Goal: Task Accomplishment & Management: Manage account settings

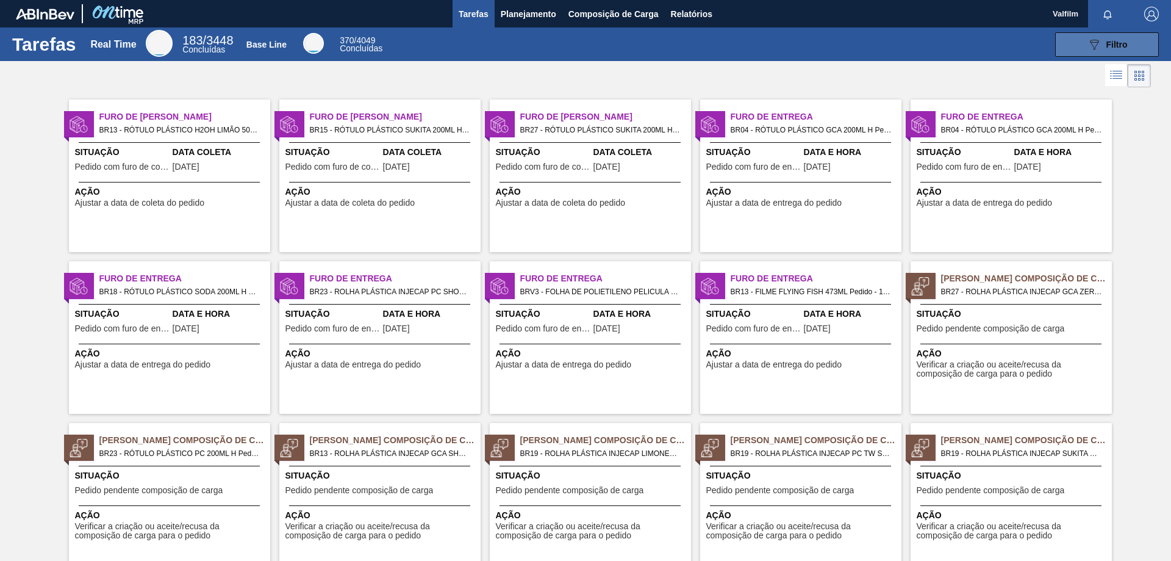
click at [1072, 46] on button "089F7B8B-B2A5-4AFE-B5C0-19BA573D28AC Filtro" at bounding box center [1107, 44] width 104 height 24
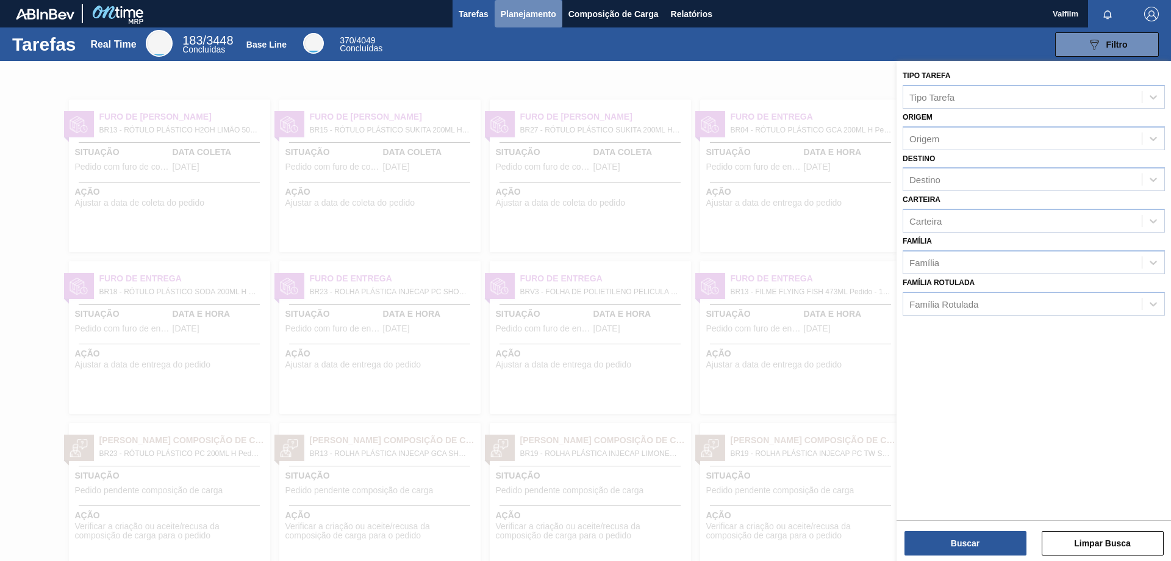
click at [531, 20] on span "Planejamento" at bounding box center [529, 14] width 56 height 15
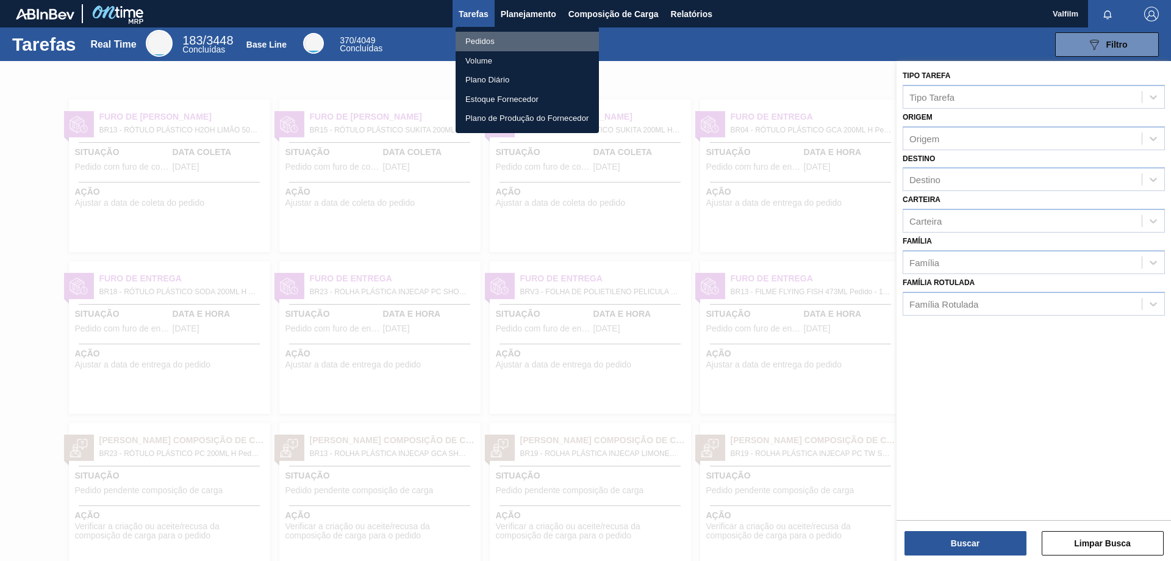
click at [503, 45] on li "Pedidos" at bounding box center [527, 42] width 143 height 20
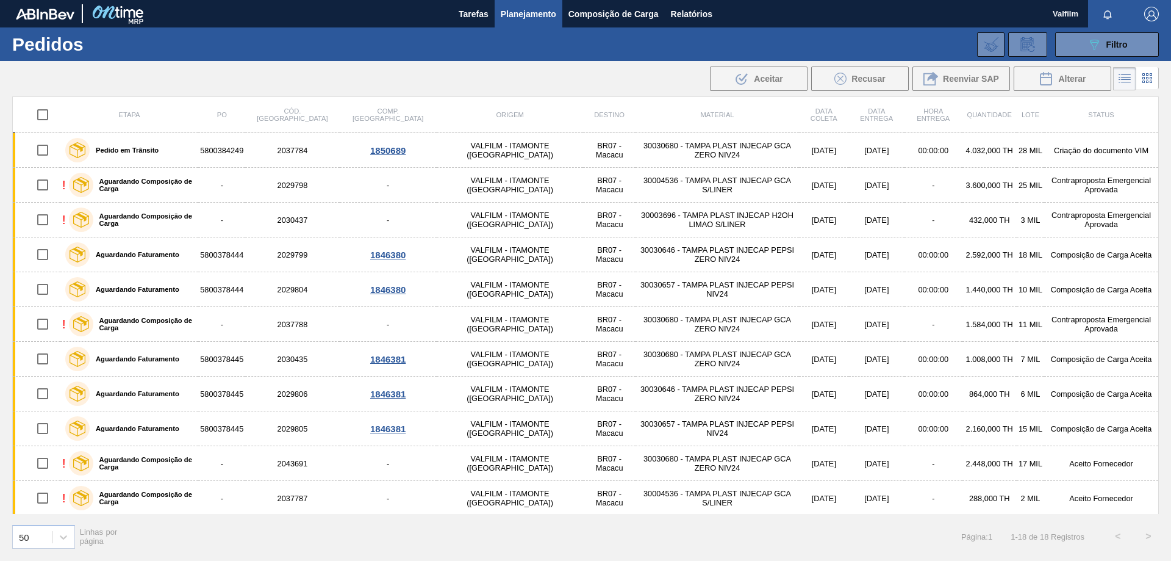
drag, startPoint x: 1072, startPoint y: 44, endPoint x: 1072, endPoint y: 57, distance: 13.4
click at [1072, 44] on button "089F7B8B-B2A5-4AFE-B5C0-19BA573D28AC Filtro" at bounding box center [1107, 44] width 104 height 24
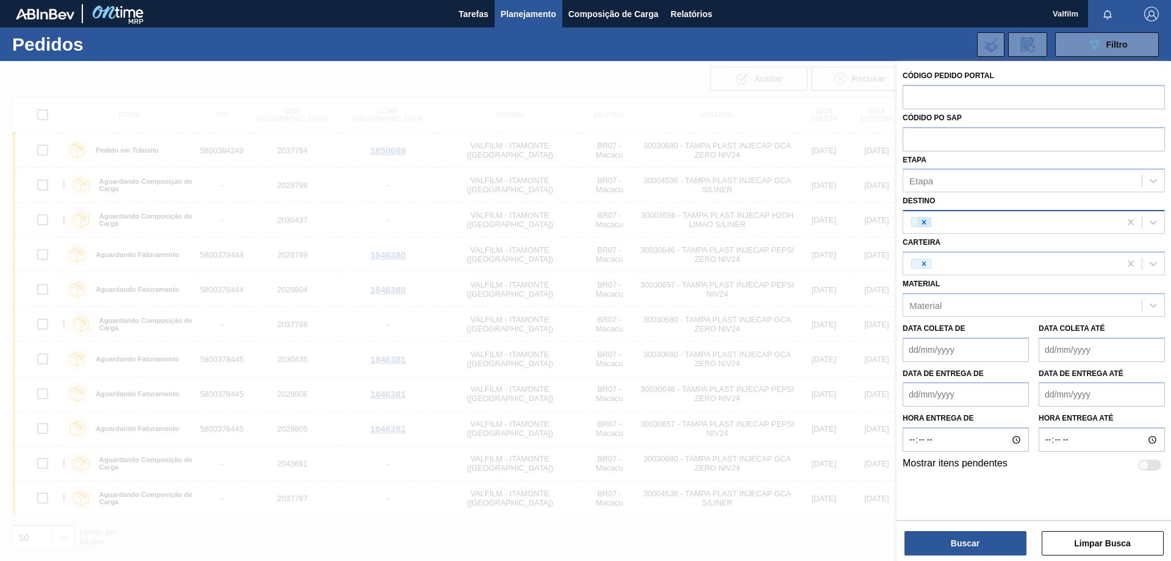
click at [922, 224] on icon at bounding box center [924, 222] width 9 height 9
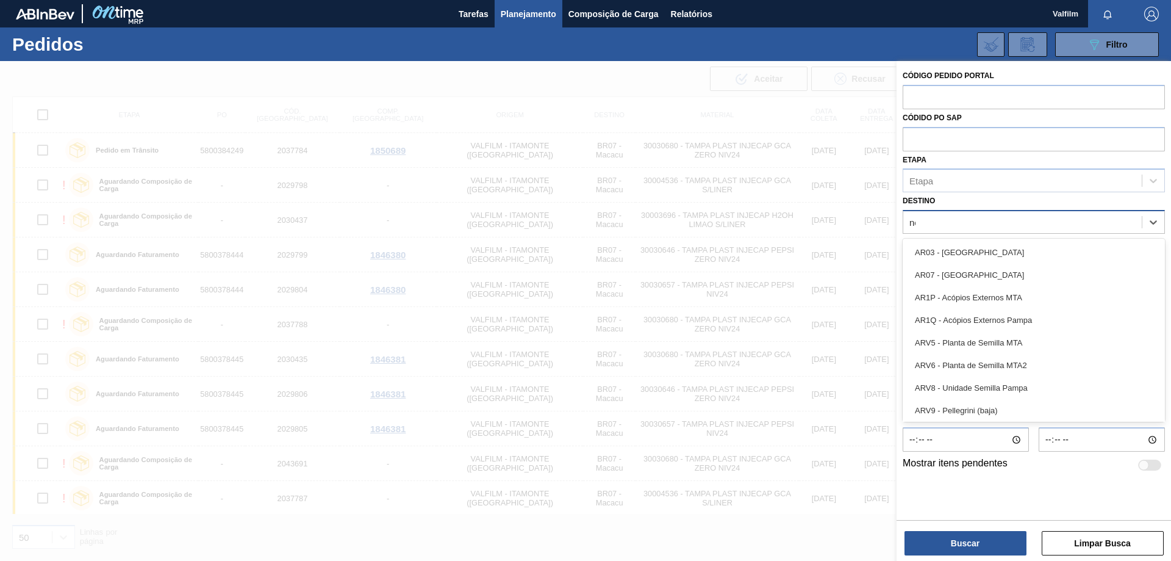
type input "nova"
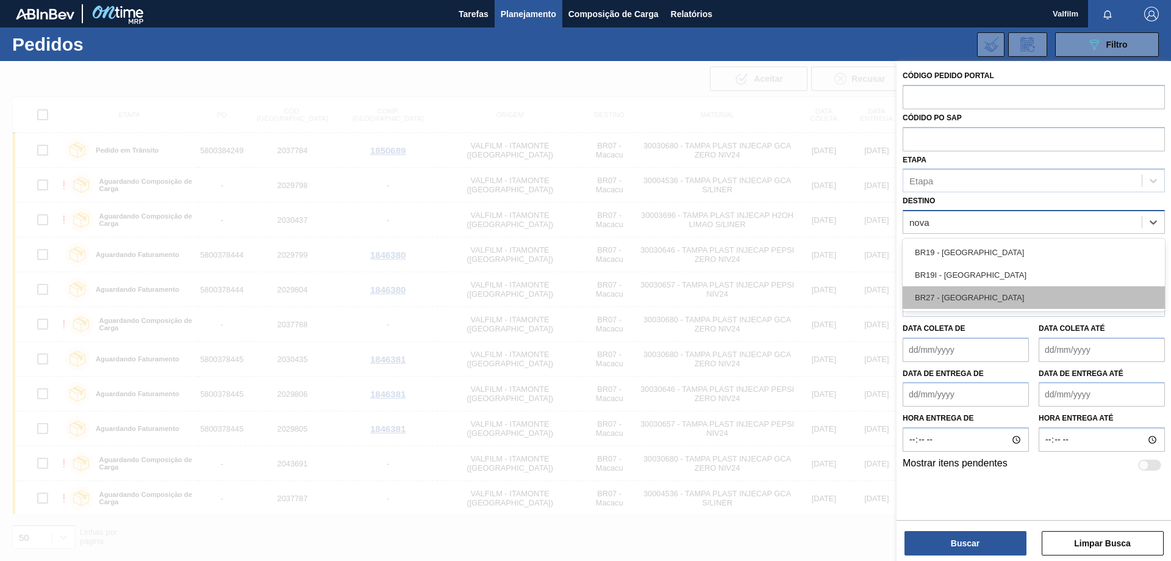
click at [1000, 299] on div "BR27 - [GEOGRAPHIC_DATA]" at bounding box center [1034, 297] width 262 height 23
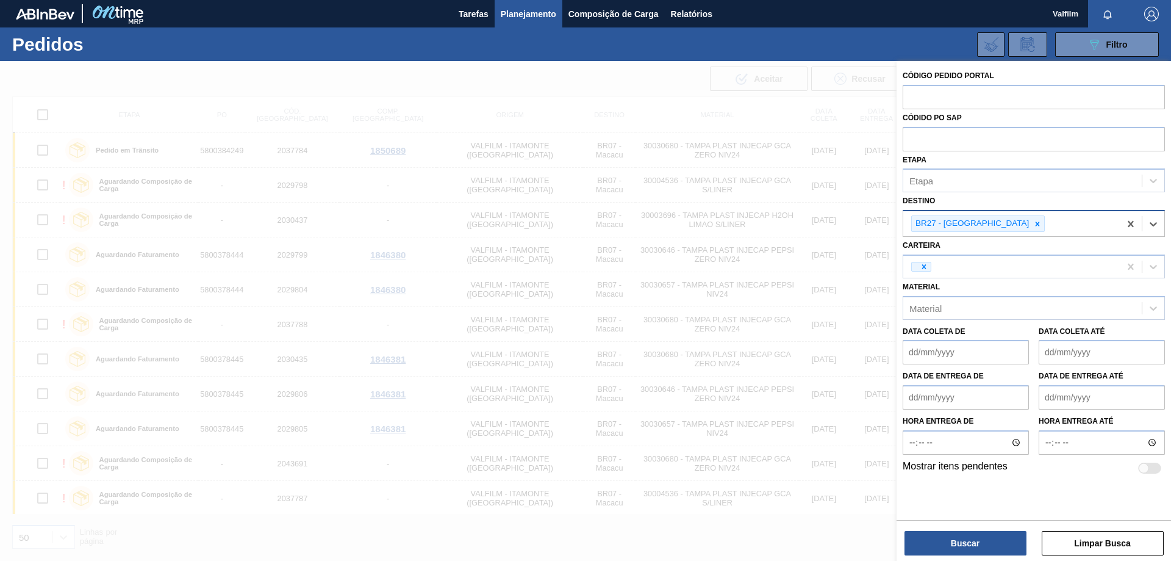
click at [983, 526] on div "Buscar Limpar Busca" at bounding box center [1034, 537] width 275 height 34
click at [984, 540] on button "Buscar" at bounding box center [966, 543] width 122 height 24
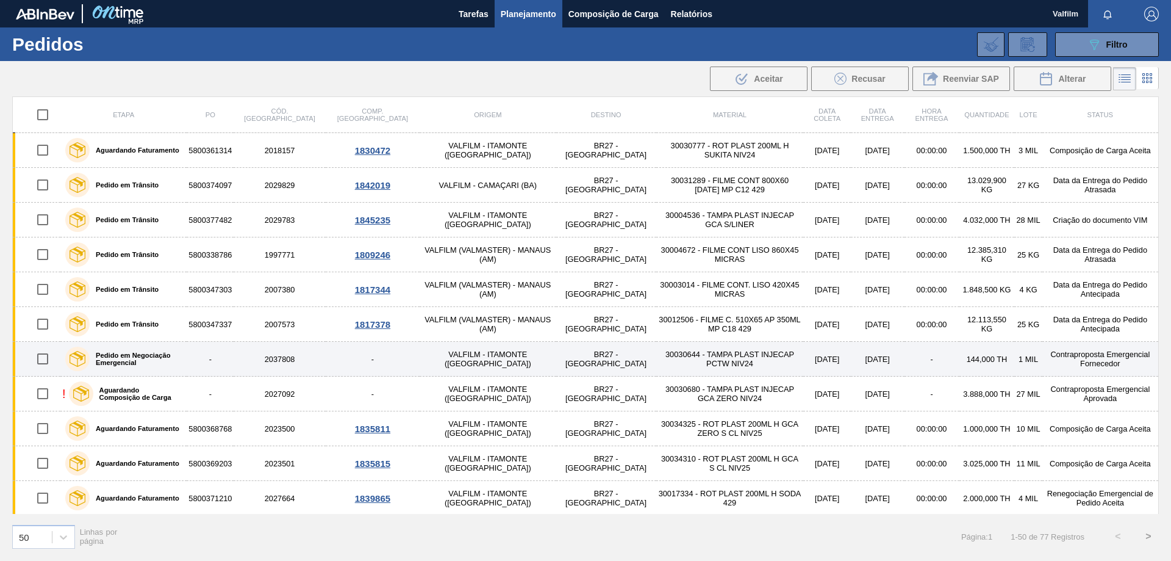
click at [1078, 356] on td "Contraproposta Emergencial Fornecedor" at bounding box center [1101, 359] width 117 height 35
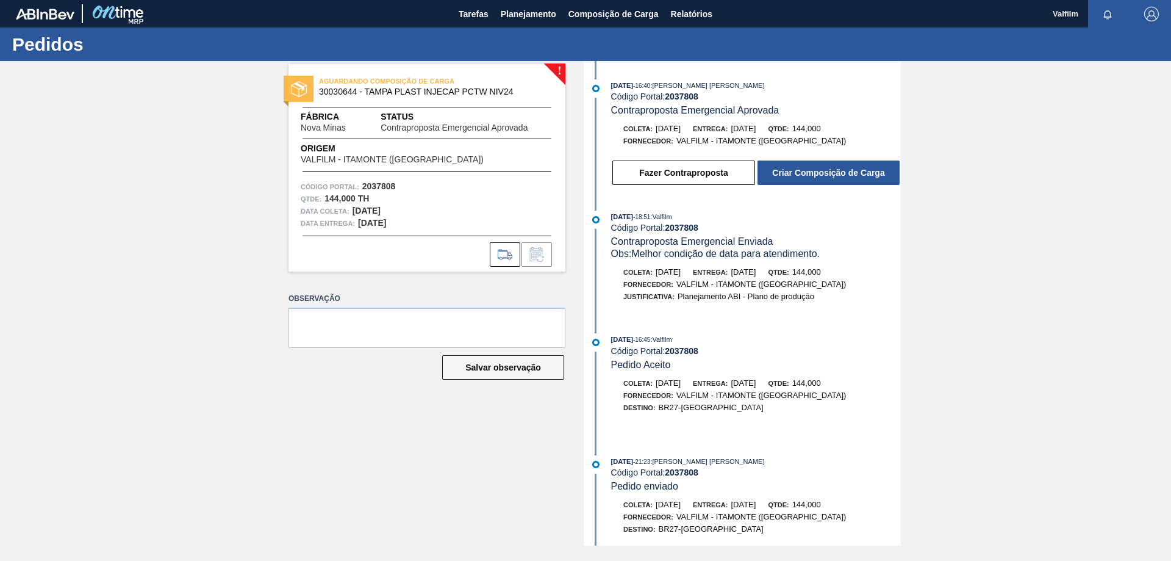
drag, startPoint x: 532, startPoint y: 20, endPoint x: 522, endPoint y: 40, distance: 22.6
click at [532, 20] on span "Planejamento" at bounding box center [529, 14] width 56 height 15
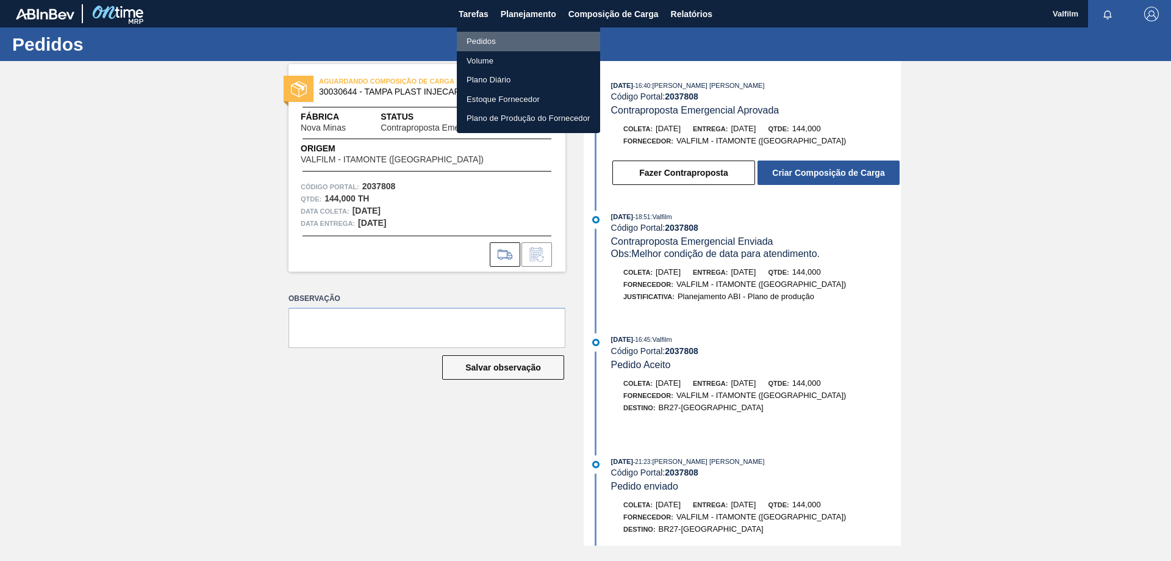
click at [478, 37] on li "Pedidos" at bounding box center [528, 42] width 143 height 20
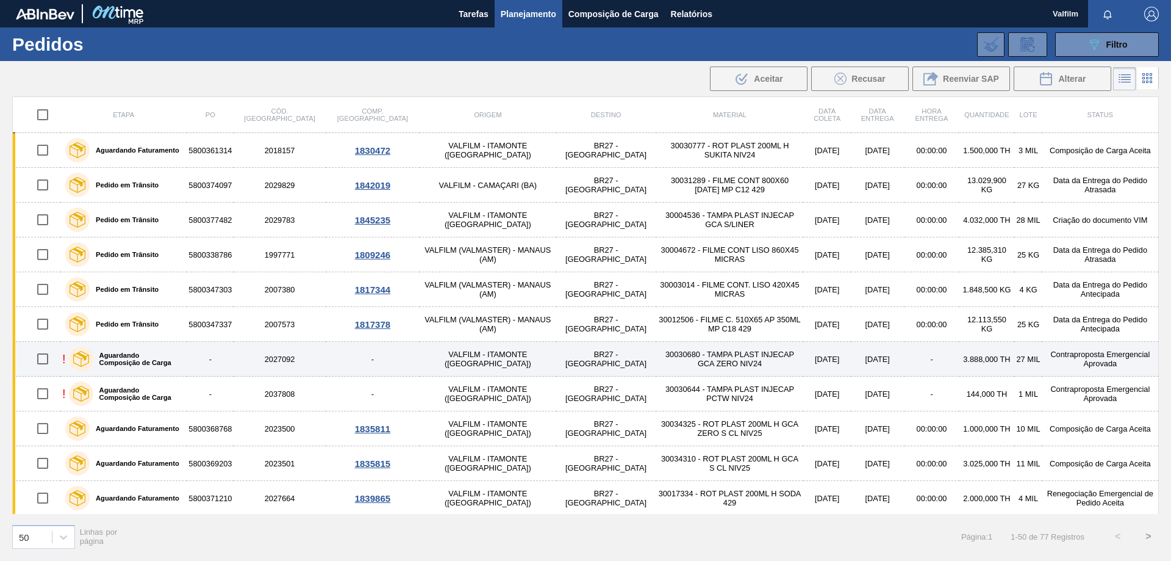
click at [1076, 356] on td "Contraproposta Emergencial Aprovada" at bounding box center [1101, 359] width 117 height 35
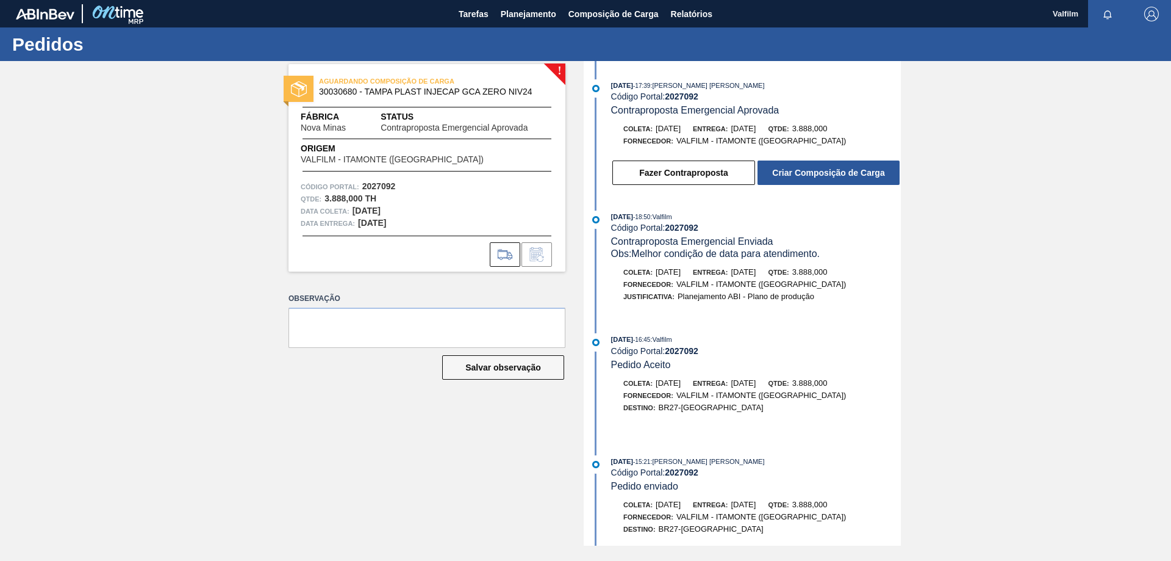
click at [774, 172] on button "Criar Composição de Carga" at bounding box center [829, 172] width 142 height 24
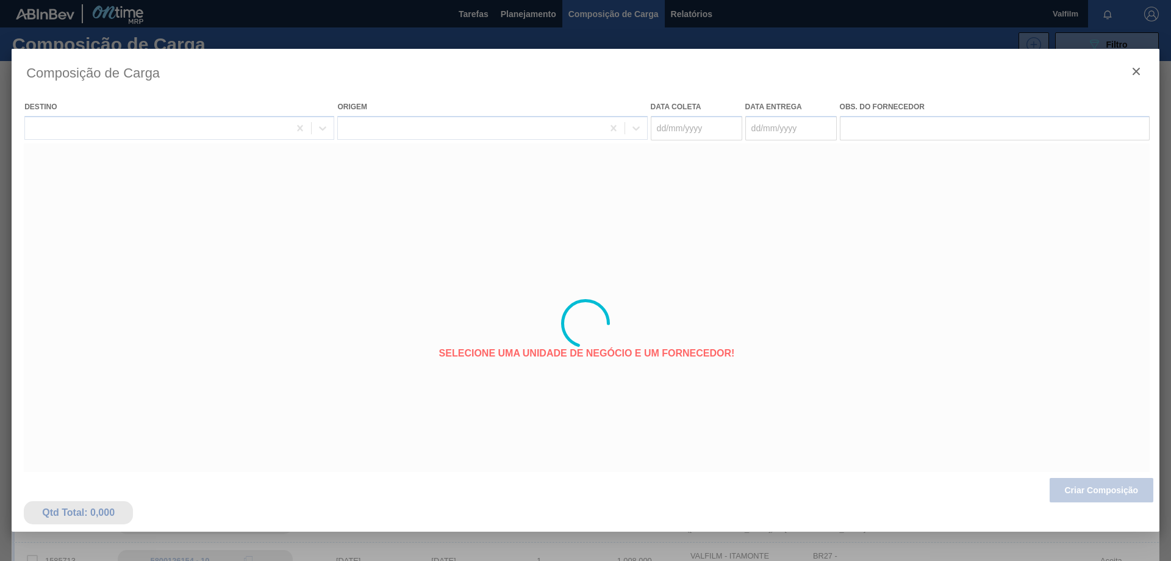
type coleta "[DATE]"
type Entrega "[DATE]"
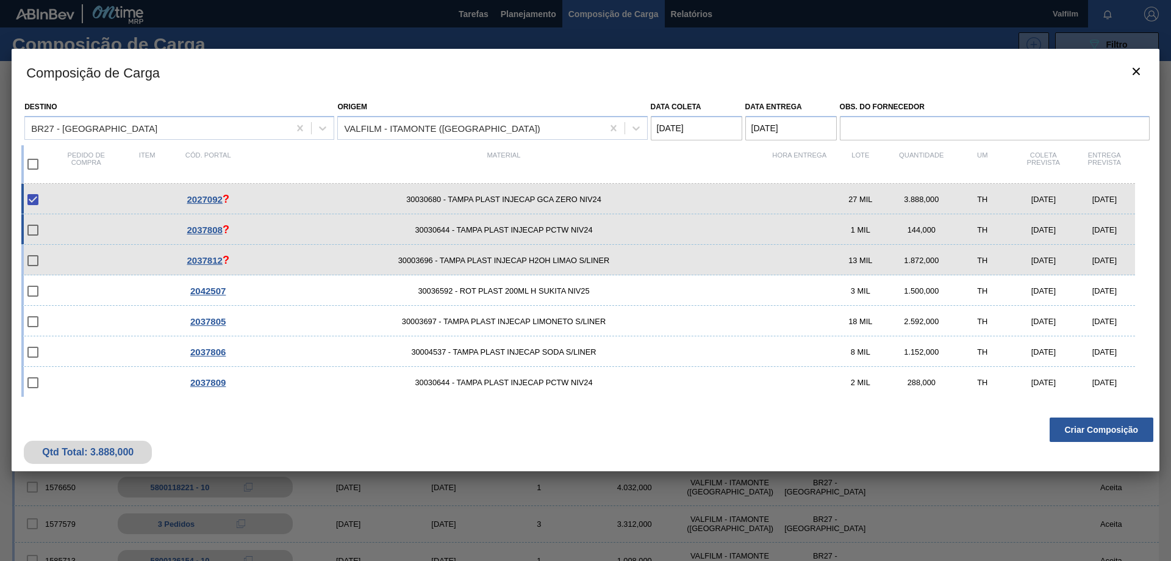
click at [921, 226] on div "144,000" at bounding box center [921, 229] width 61 height 9
checkbox input "true"
click at [1113, 429] on button "Criar Composição" at bounding box center [1102, 429] width 104 height 24
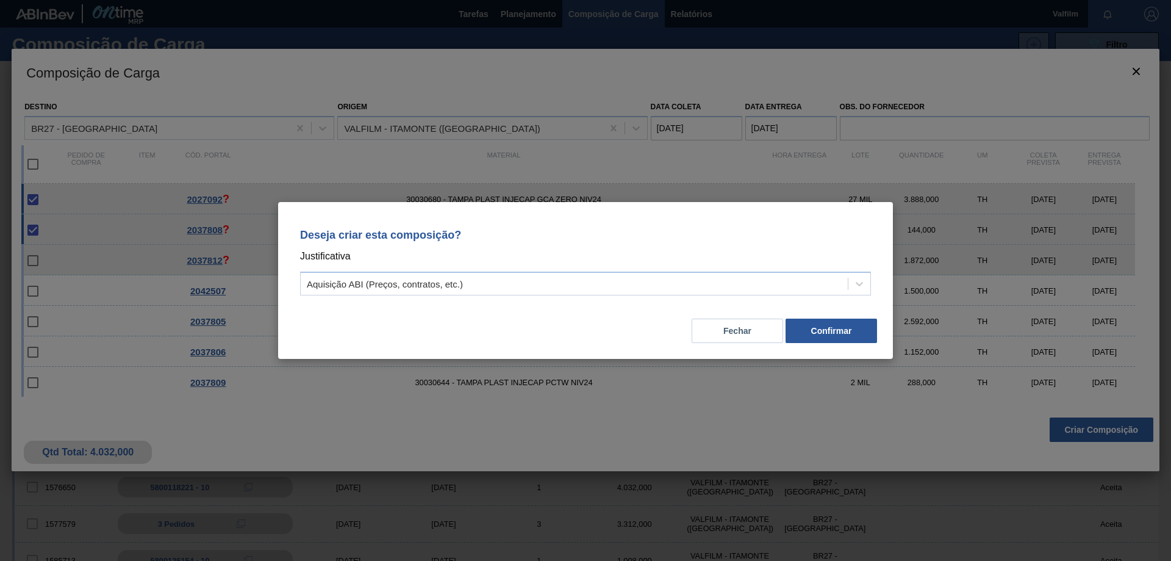
click at [611, 296] on div "Deseja criar esta composição? Justificativa Aquisição ABI (Preços, contratos, e…" at bounding box center [586, 260] width 586 height 86
click at [590, 284] on div "Aquisição ABI (Preços, contratos, etc.)" at bounding box center [574, 284] width 547 height 18
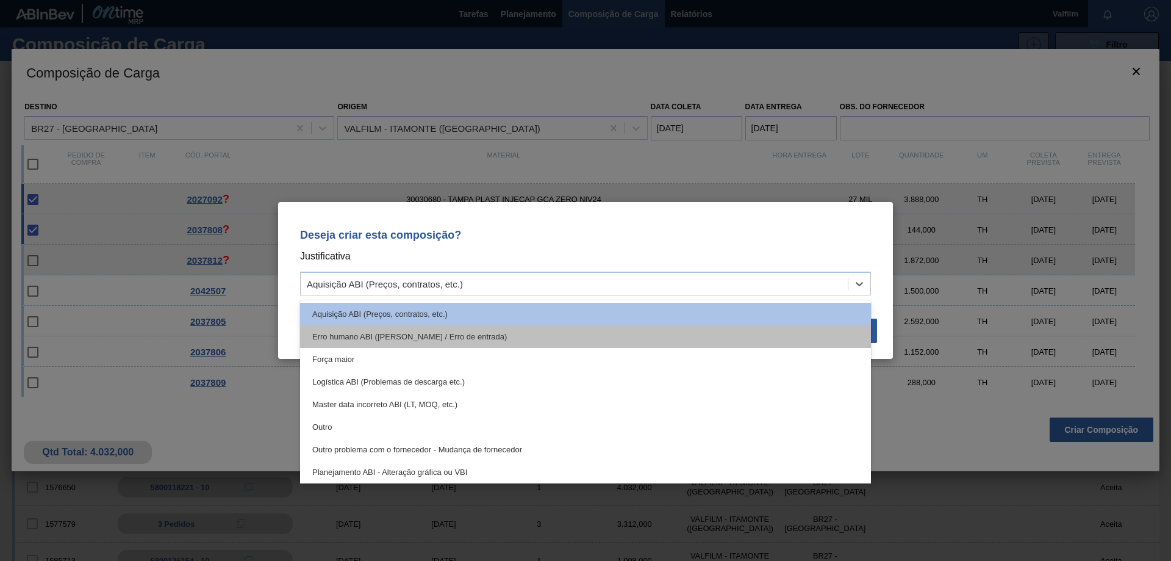
scroll to position [228, 0]
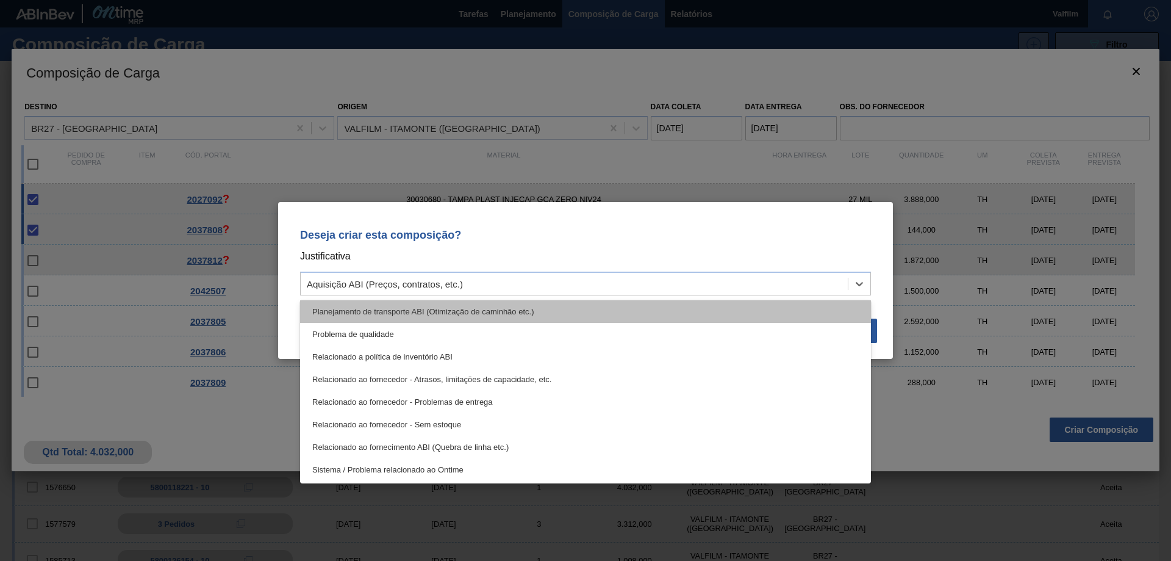
click at [531, 314] on div "Planejamento de transporte ABI (Otimização de caminhão etc.)" at bounding box center [585, 311] width 571 height 23
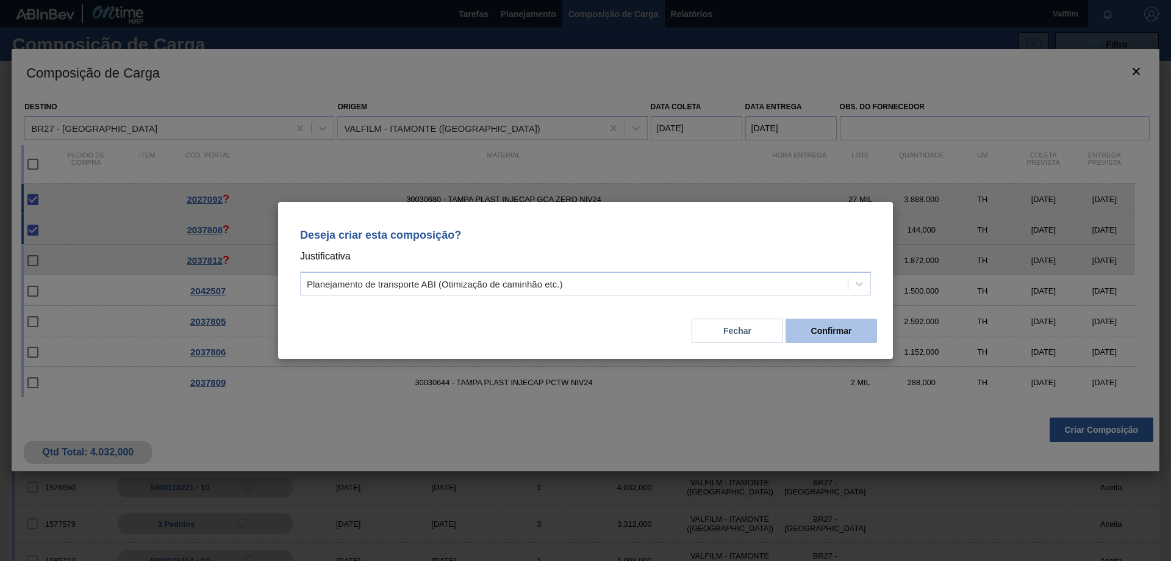
click at [825, 334] on button "Confirmar" at bounding box center [832, 330] width 92 height 24
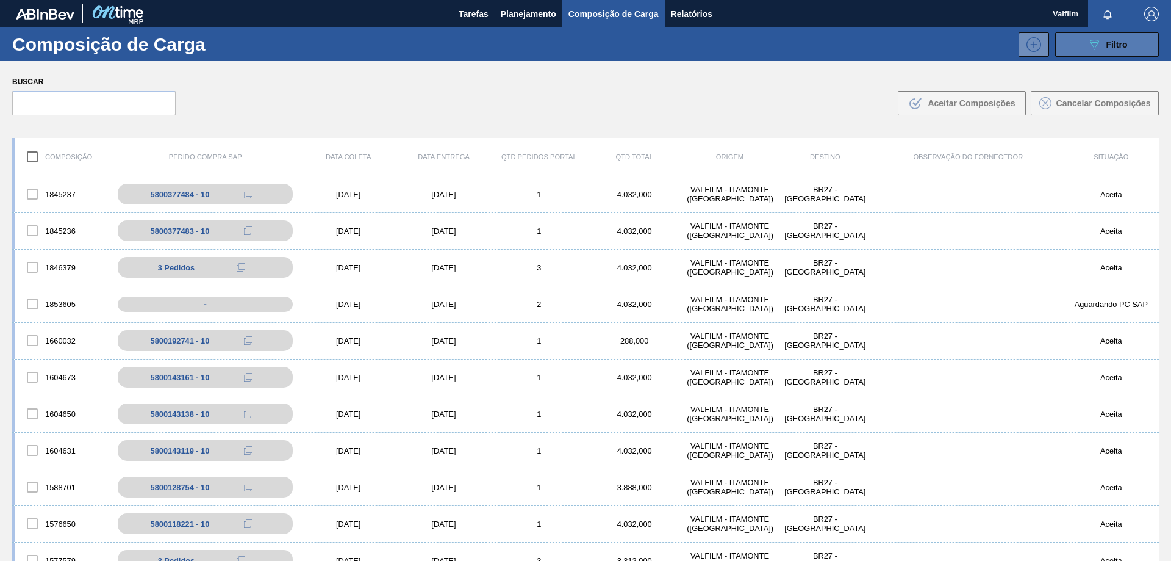
click at [1099, 47] on icon "089F7B8B-B2A5-4AFE-B5C0-19BA573D28AC" at bounding box center [1094, 44] width 15 height 15
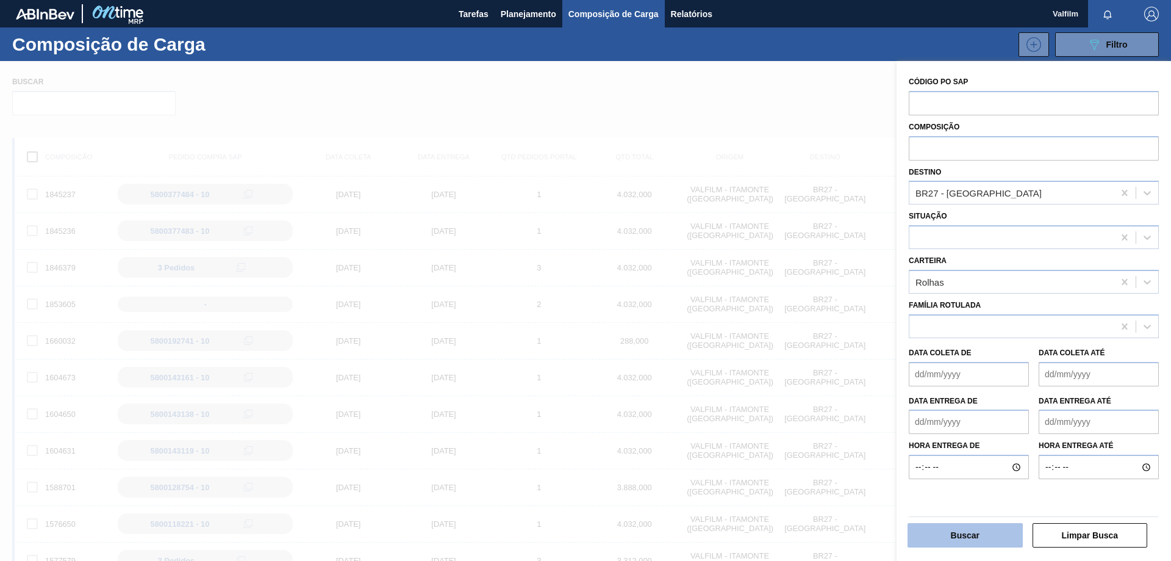
click at [982, 533] on button "Buscar" at bounding box center [965, 535] width 115 height 24
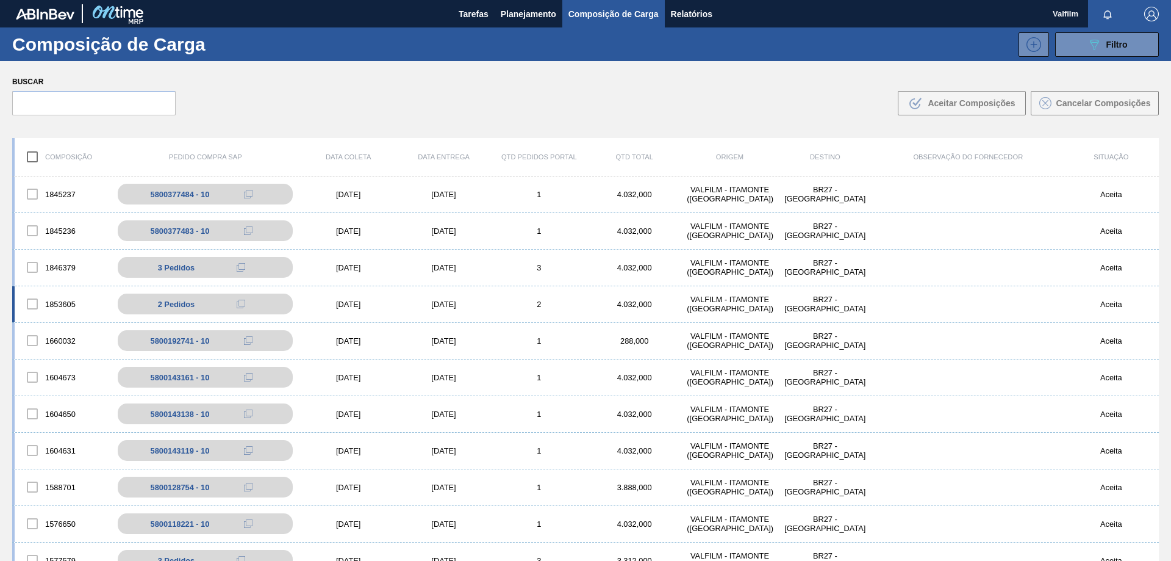
click at [451, 302] on div "[DATE]" at bounding box center [443, 304] width 95 height 9
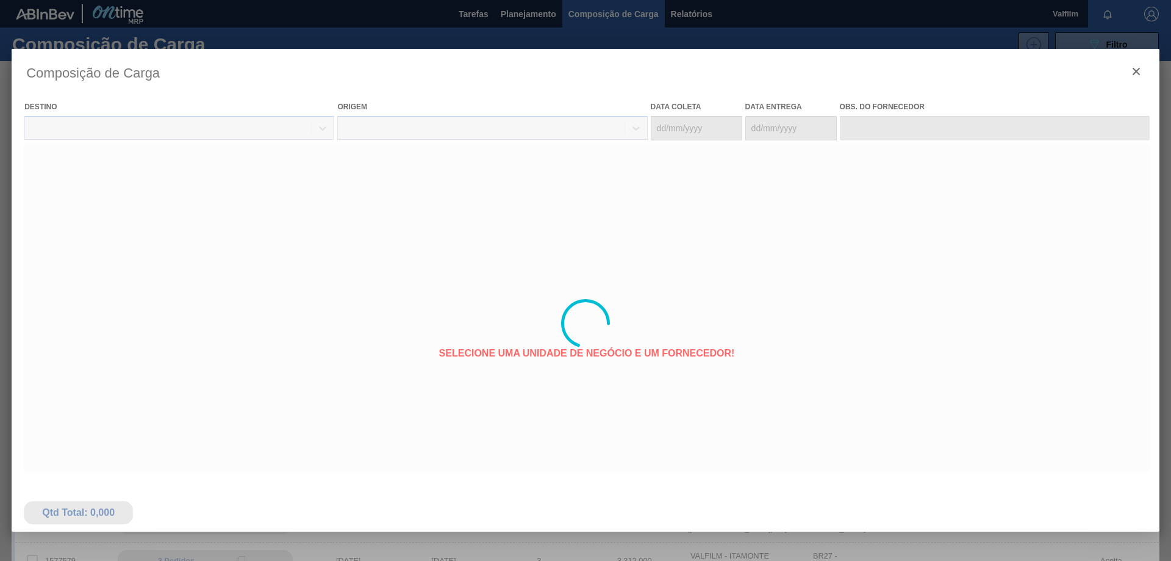
type coleta "[DATE]"
type Entrega "[DATE]"
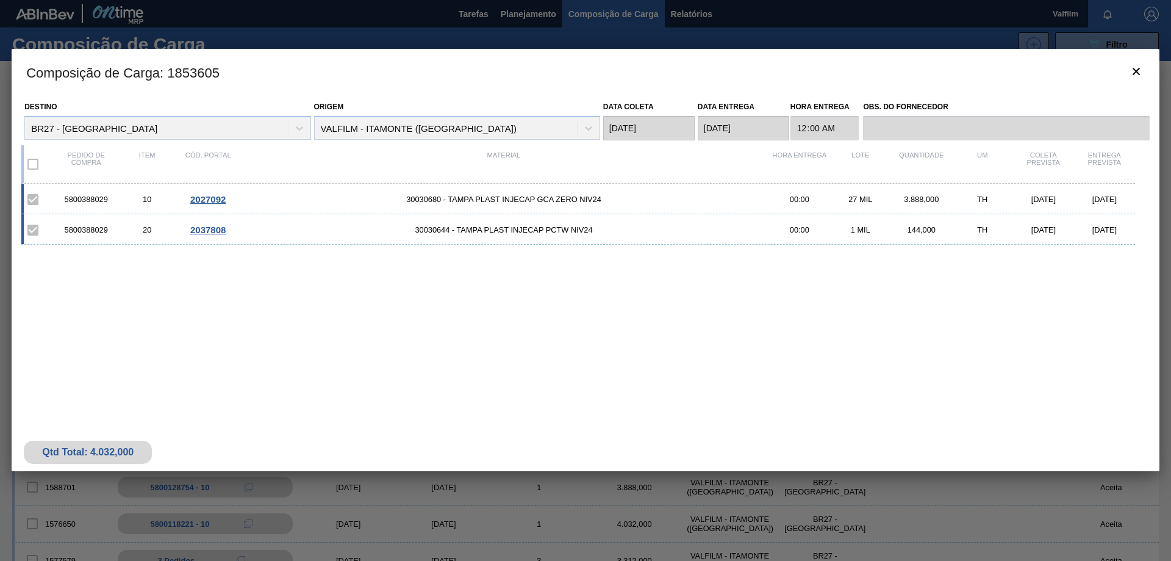
click at [90, 199] on div "5800388029" at bounding box center [86, 199] width 61 height 9
copy div "5800388029"
click at [1140, 74] on icon "botão de ícone" at bounding box center [1136, 71] width 15 height 15
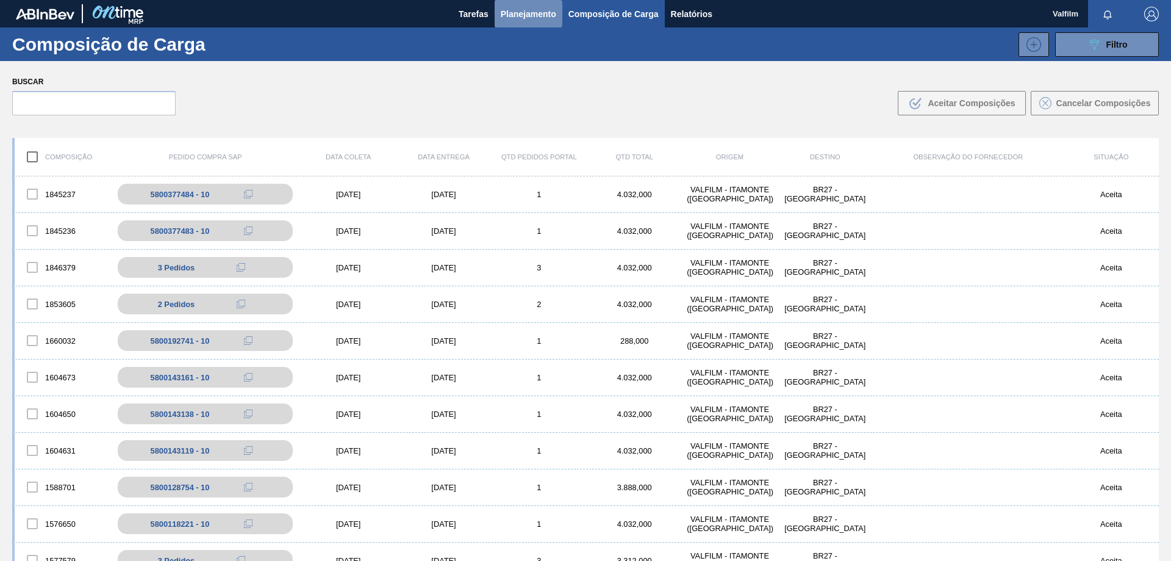
click at [523, 17] on span "Planejamento" at bounding box center [529, 14] width 56 height 15
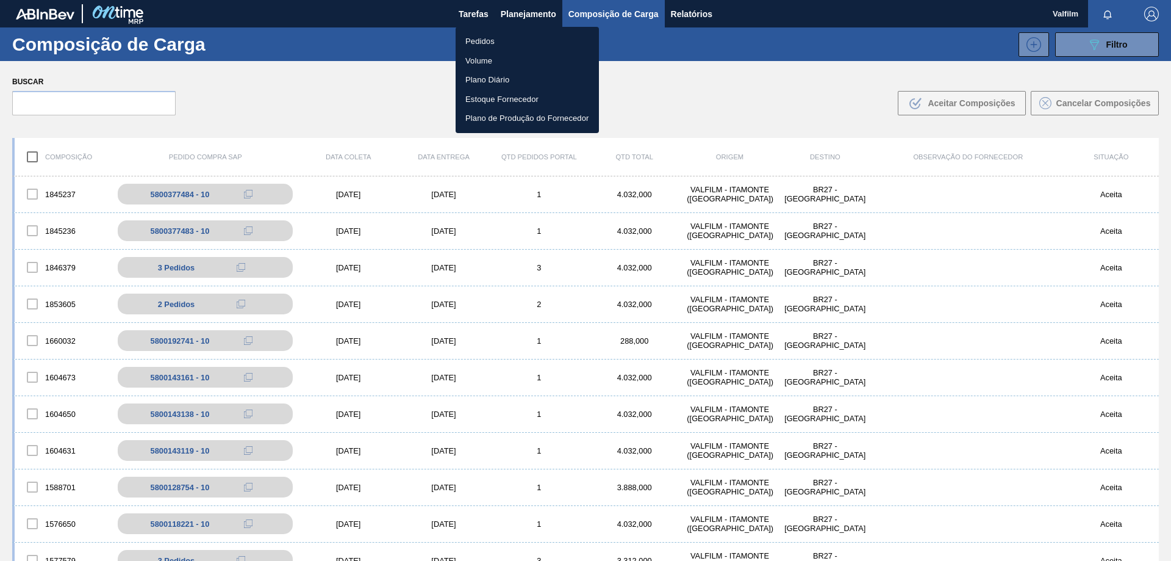
click at [487, 45] on li "Pedidos" at bounding box center [527, 42] width 143 height 20
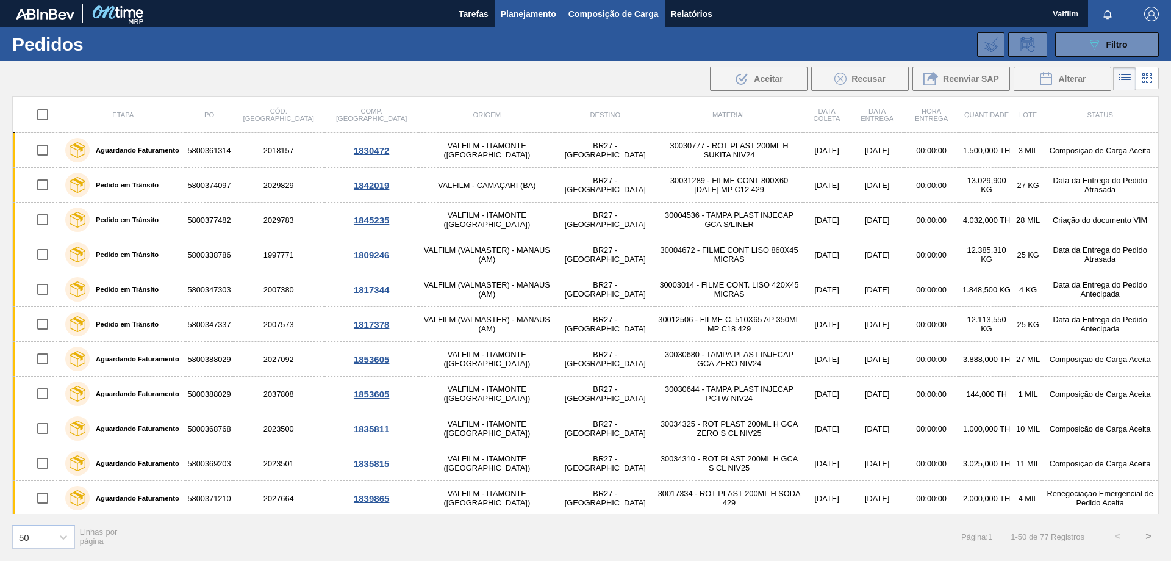
click at [598, 12] on span "Composição de Carga" at bounding box center [614, 14] width 90 height 15
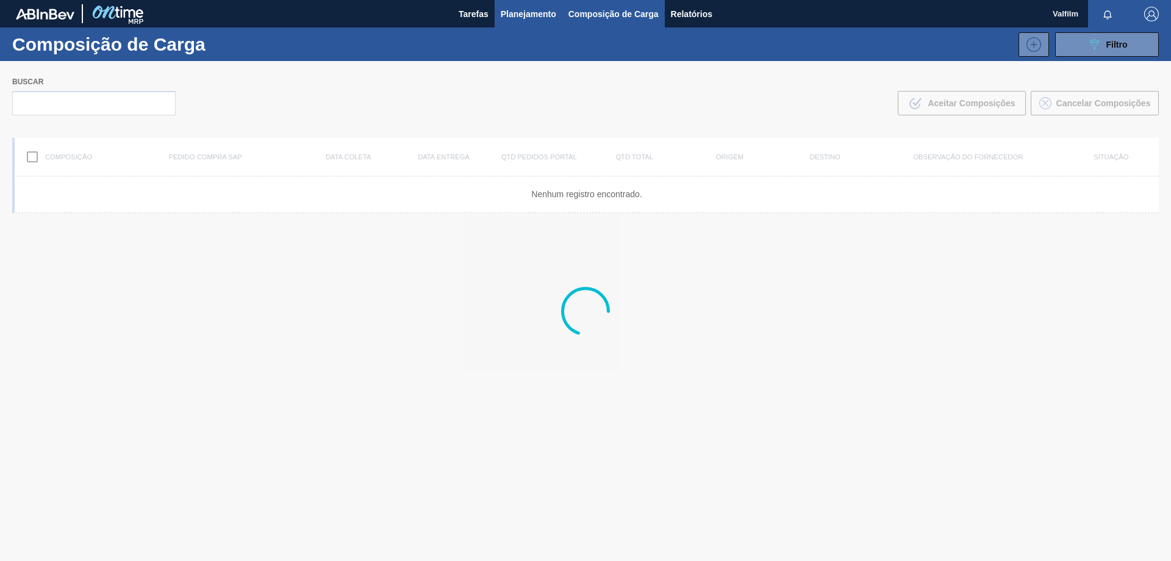
click at [532, 10] on span "Planejamento" at bounding box center [529, 14] width 56 height 15
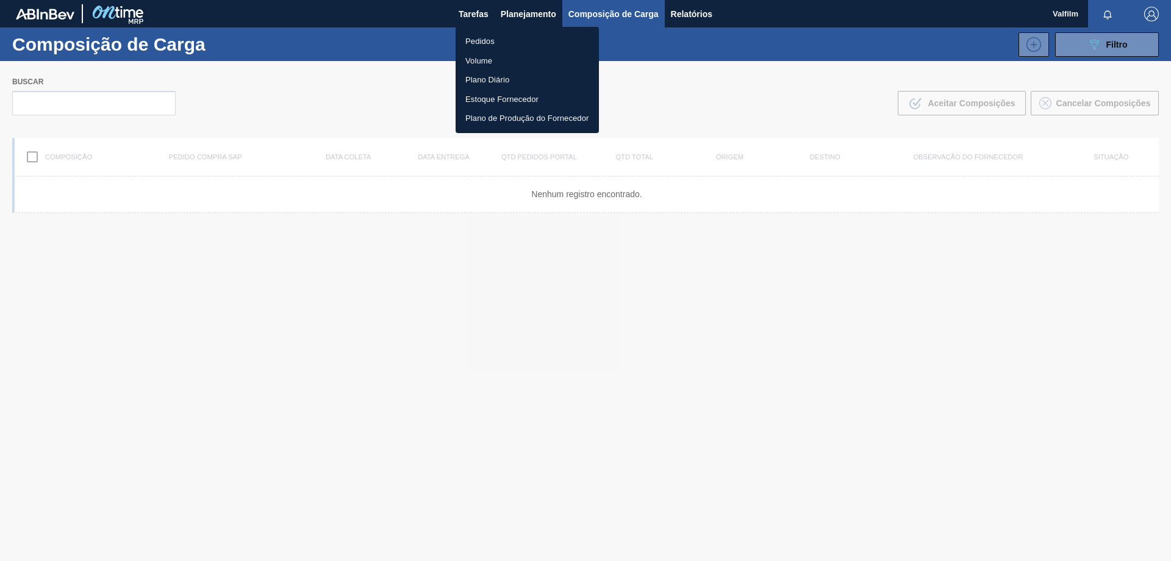
click at [486, 37] on li "Pedidos" at bounding box center [527, 42] width 143 height 20
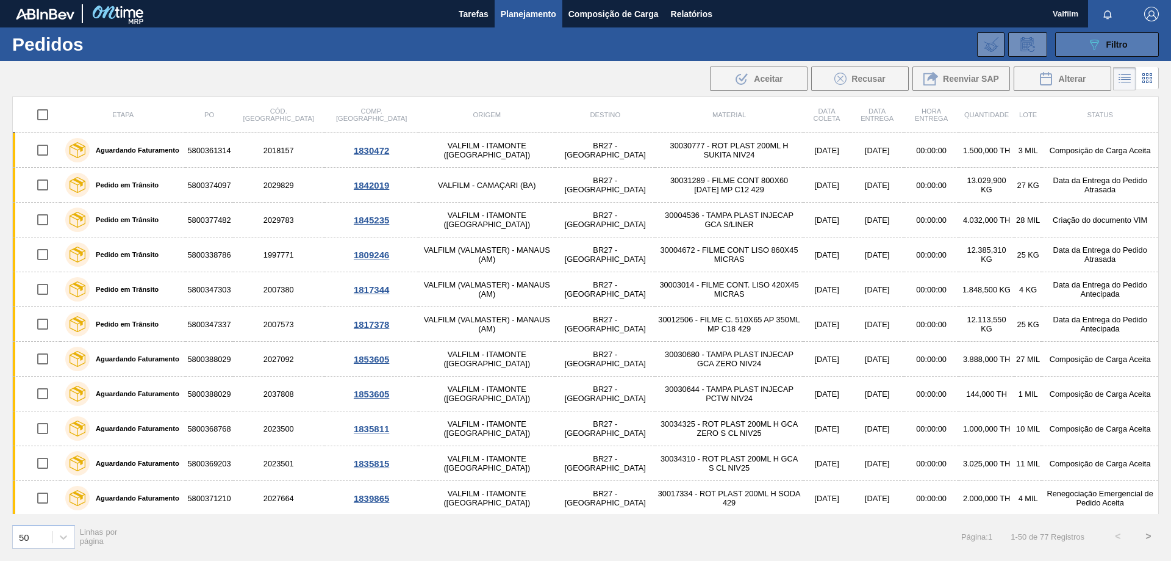
click at [1090, 40] on icon "089F7B8B-B2A5-4AFE-B5C0-19BA573D28AC" at bounding box center [1094, 44] width 15 height 15
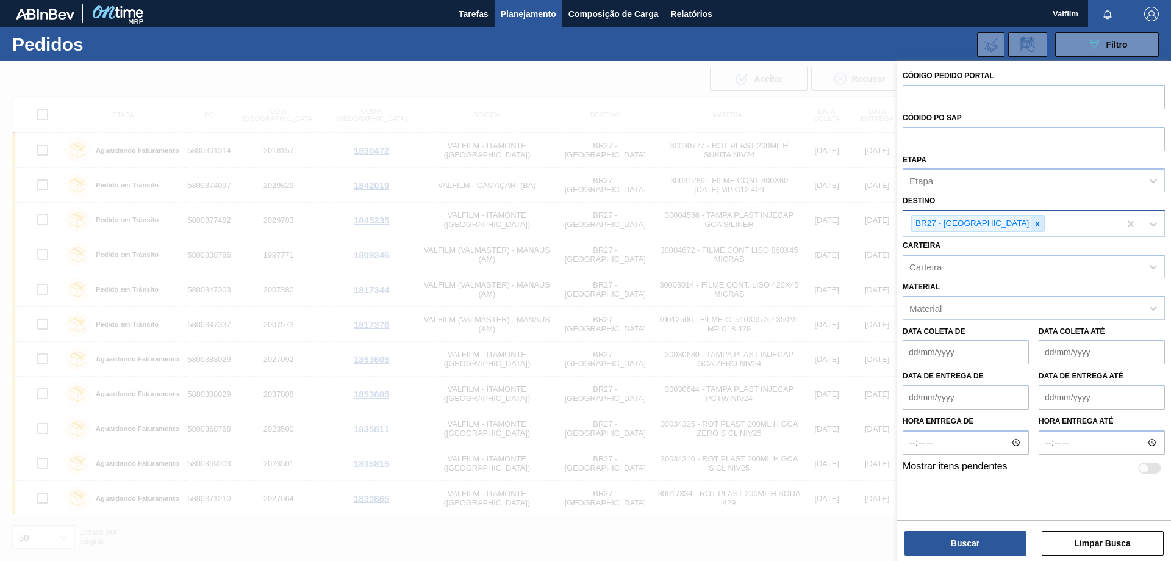
click at [1033, 223] on icon at bounding box center [1037, 224] width 9 height 9
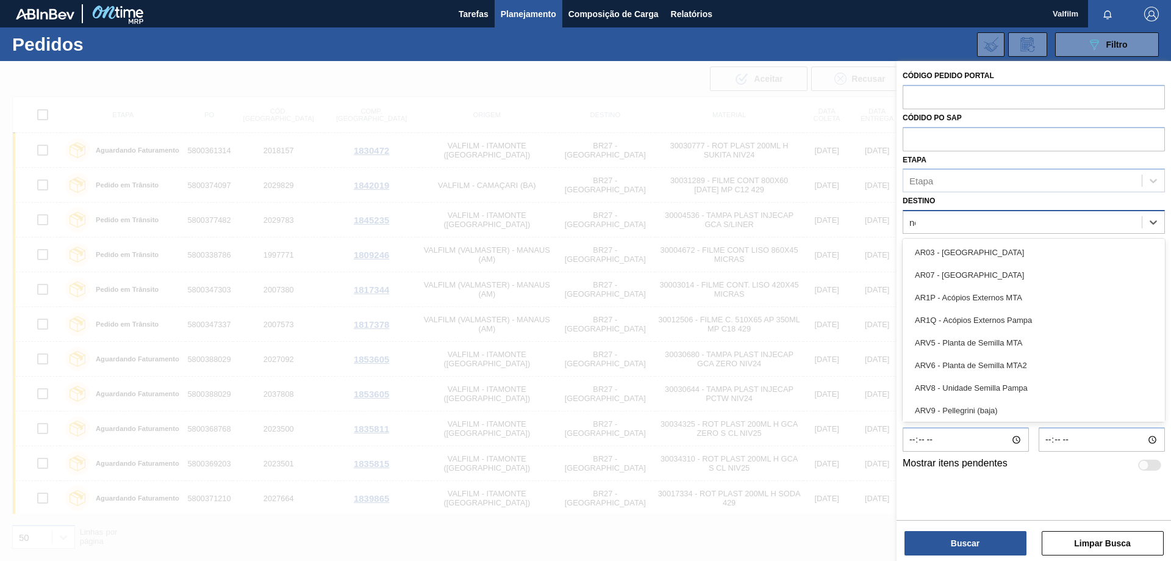
type input "nova"
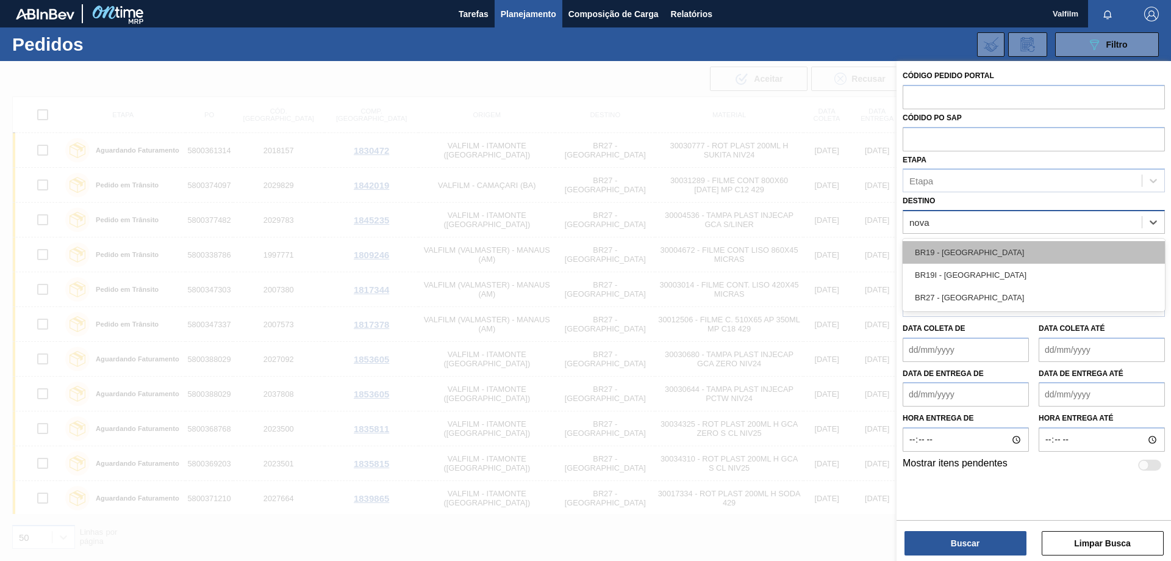
click at [976, 245] on div "BR19 - Nova Rio" at bounding box center [1034, 252] width 262 height 23
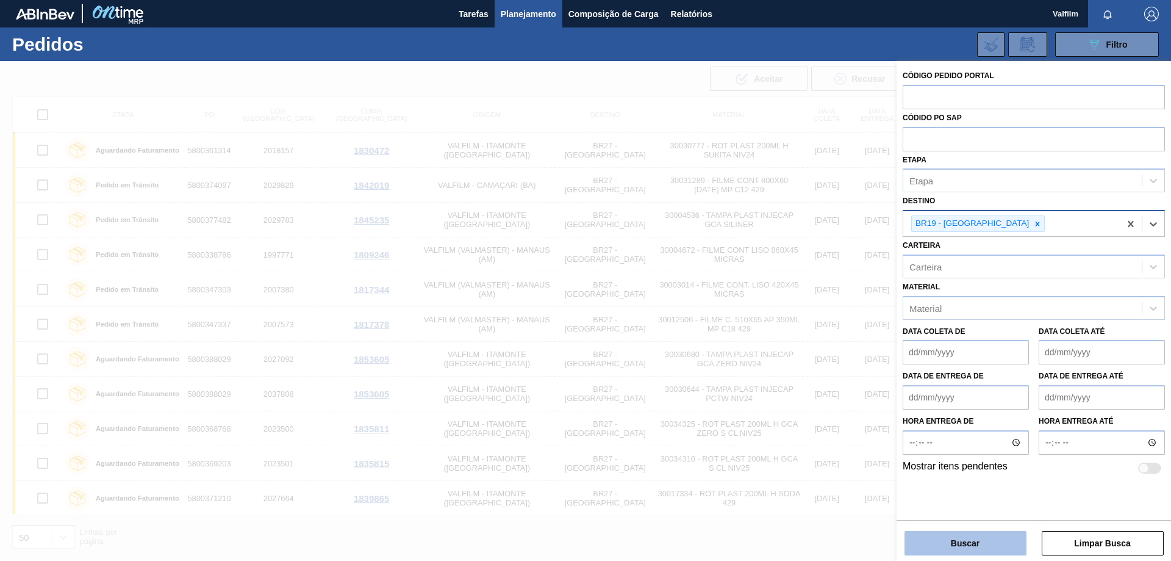
click at [992, 545] on button "Buscar" at bounding box center [966, 543] width 122 height 24
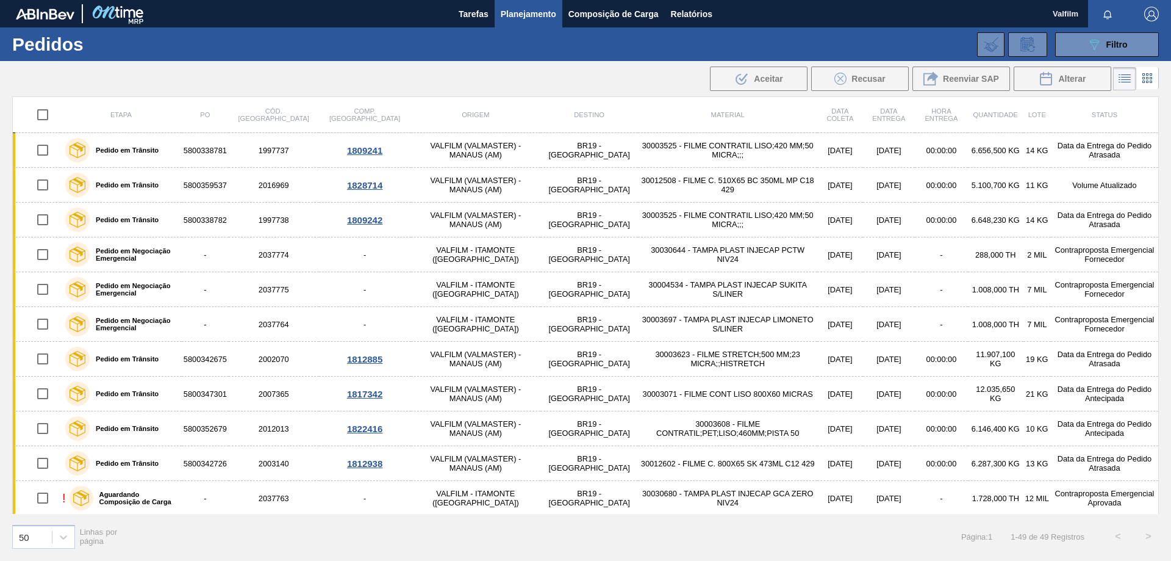
click at [1107, 60] on div "089F7B8B-B2A5-4AFE-B5C0-19BA573D28AC Filtro Código Pedido Portal Códido PO SAP …" at bounding box center [680, 44] width 971 height 37
click at [1105, 49] on div "089F7B8B-B2A5-4AFE-B5C0-19BA573D28AC Filtro" at bounding box center [1107, 44] width 41 height 15
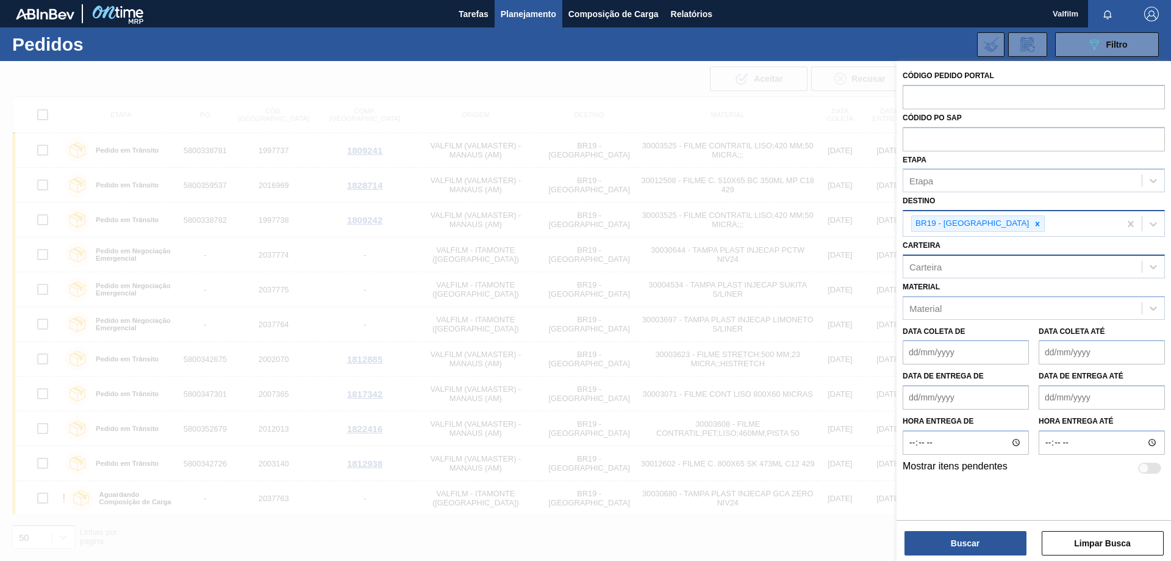
click at [966, 267] on div "Carteira" at bounding box center [1022, 266] width 239 height 18
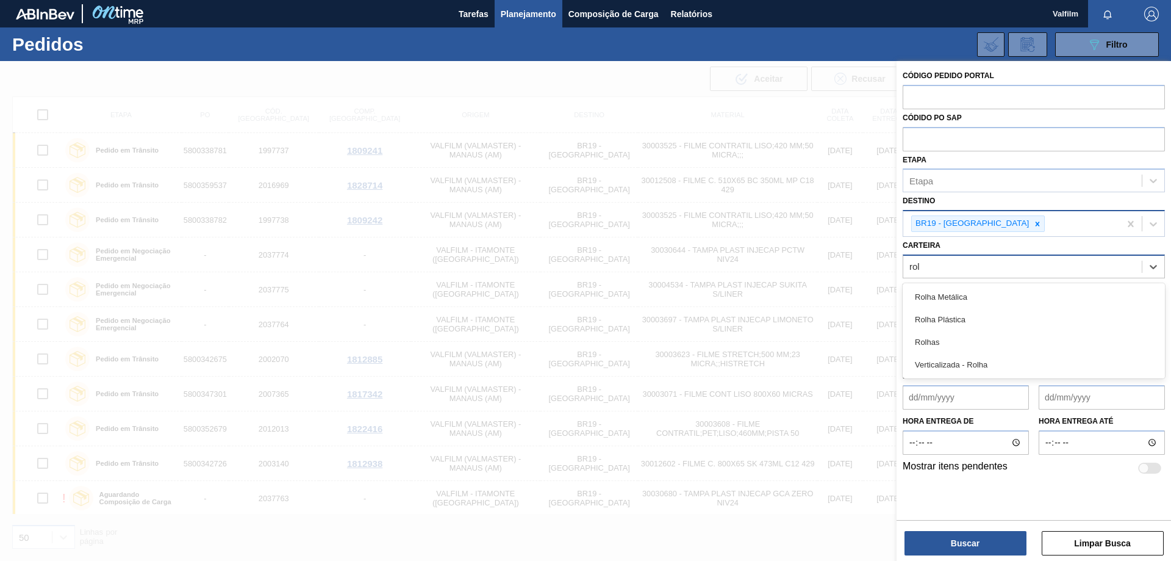
type input "rolh"
click at [976, 317] on div "Rolha Plástica" at bounding box center [1034, 319] width 262 height 23
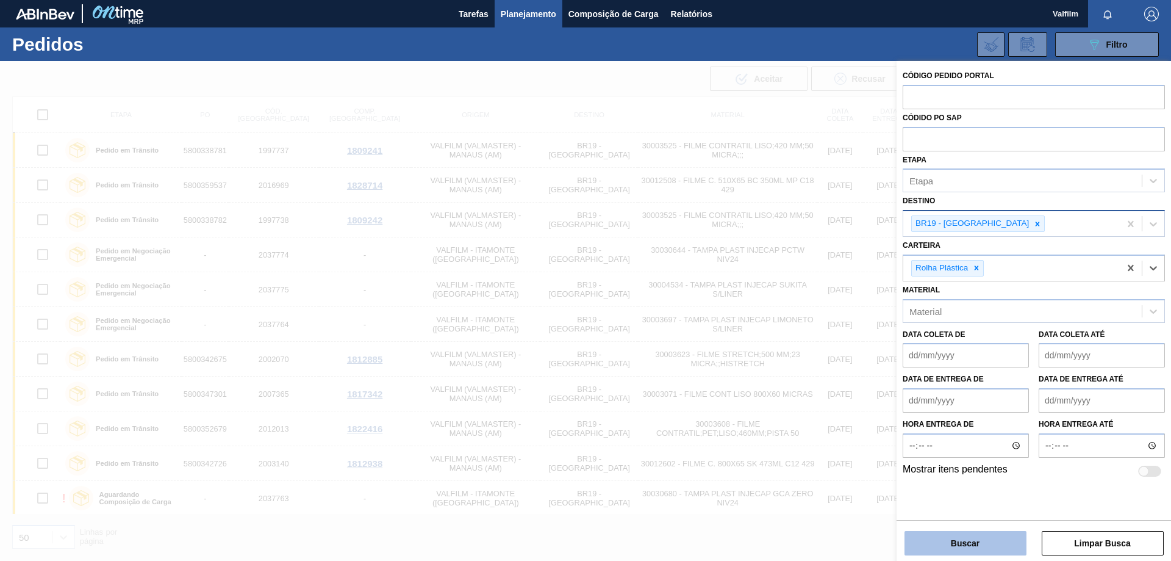
click at [965, 547] on button "Buscar" at bounding box center [966, 543] width 122 height 24
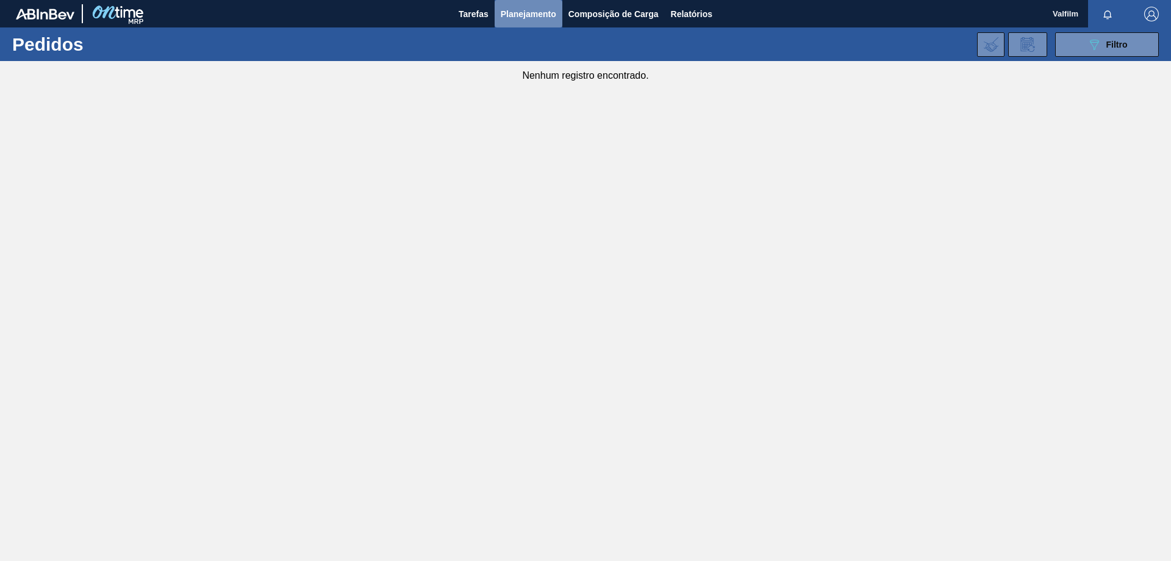
click at [522, 8] on span "Planejamento" at bounding box center [529, 14] width 56 height 15
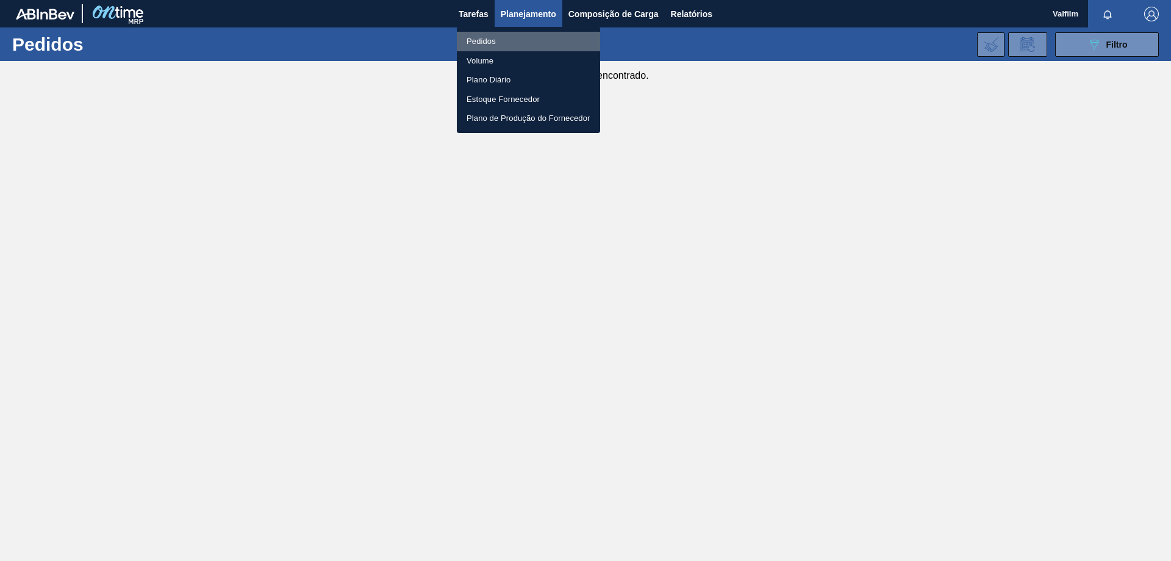
click at [500, 34] on li "Pedidos" at bounding box center [528, 42] width 143 height 20
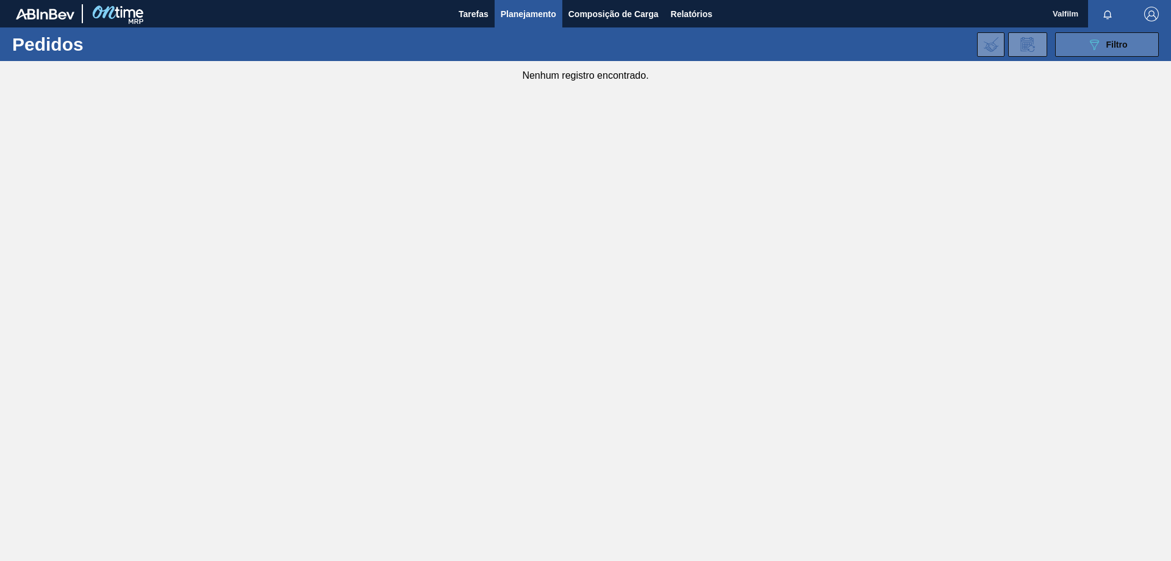
click at [1123, 49] on div "089F7B8B-B2A5-4AFE-B5C0-19BA573D28AC Filtro" at bounding box center [1107, 44] width 41 height 15
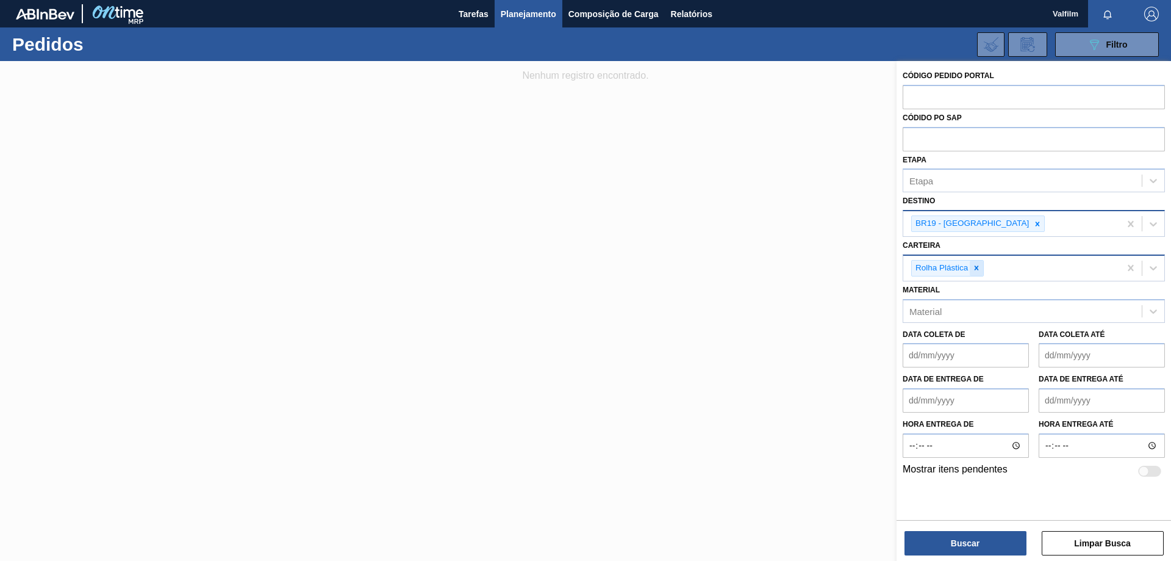
click at [978, 268] on icon at bounding box center [976, 268] width 9 height 9
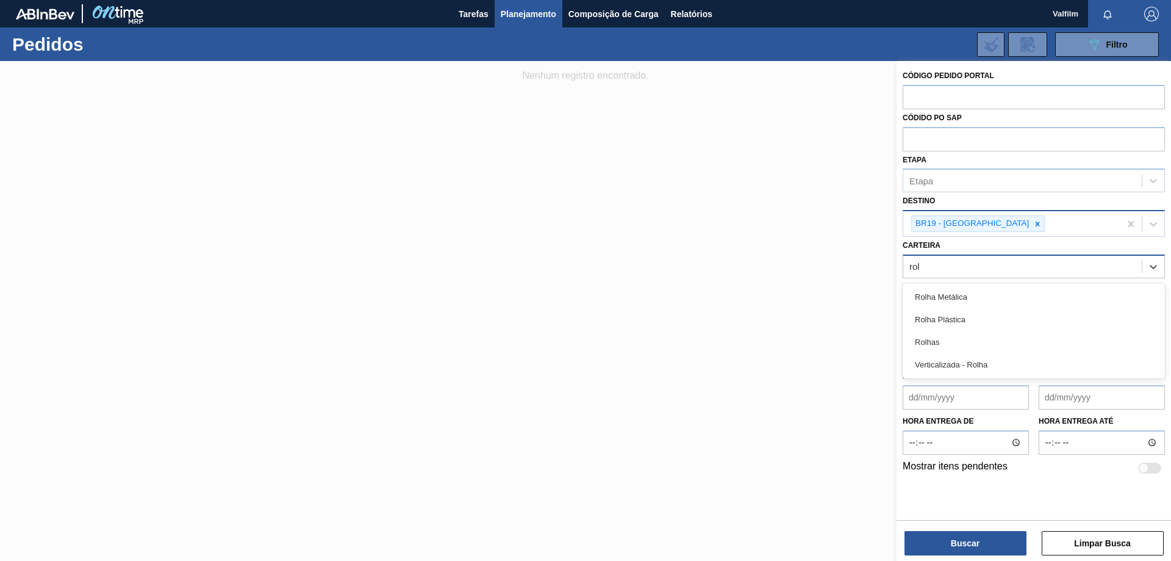
type input "rolh"
click at [965, 346] on div "Rolhas" at bounding box center [1034, 342] width 262 height 23
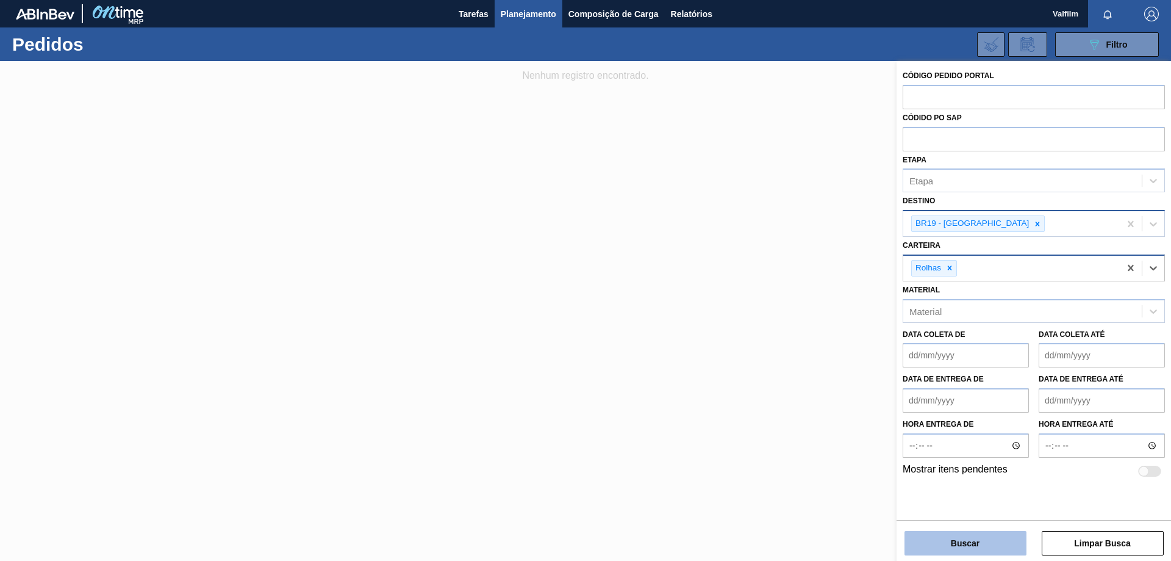
click at [971, 541] on button "Buscar" at bounding box center [966, 543] width 122 height 24
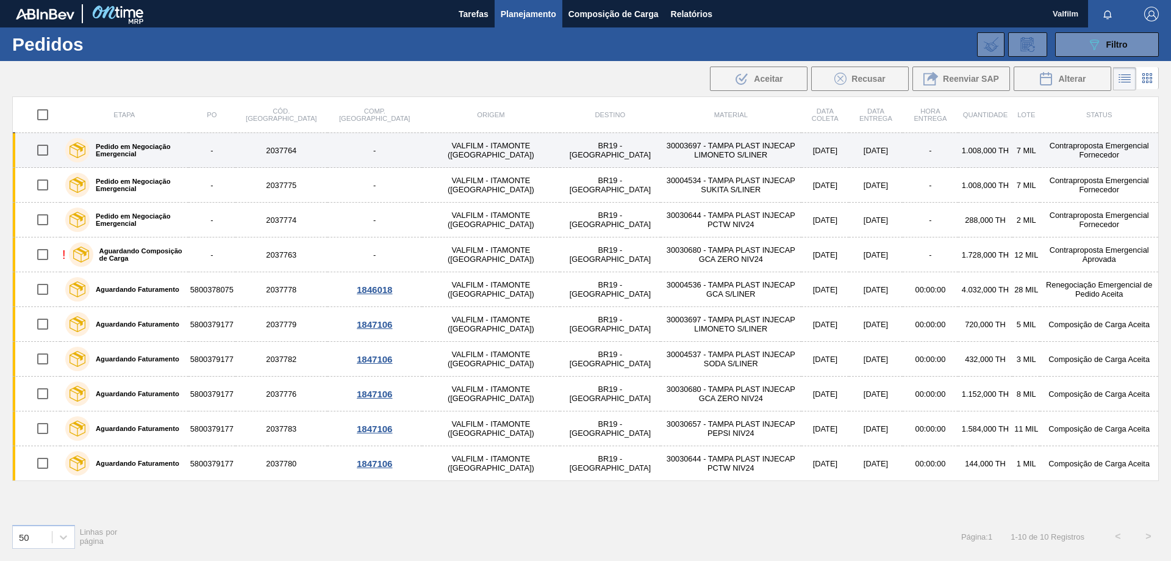
click at [1050, 151] on td "Contraproposta Emergencial Fornecedor" at bounding box center [1099, 150] width 118 height 35
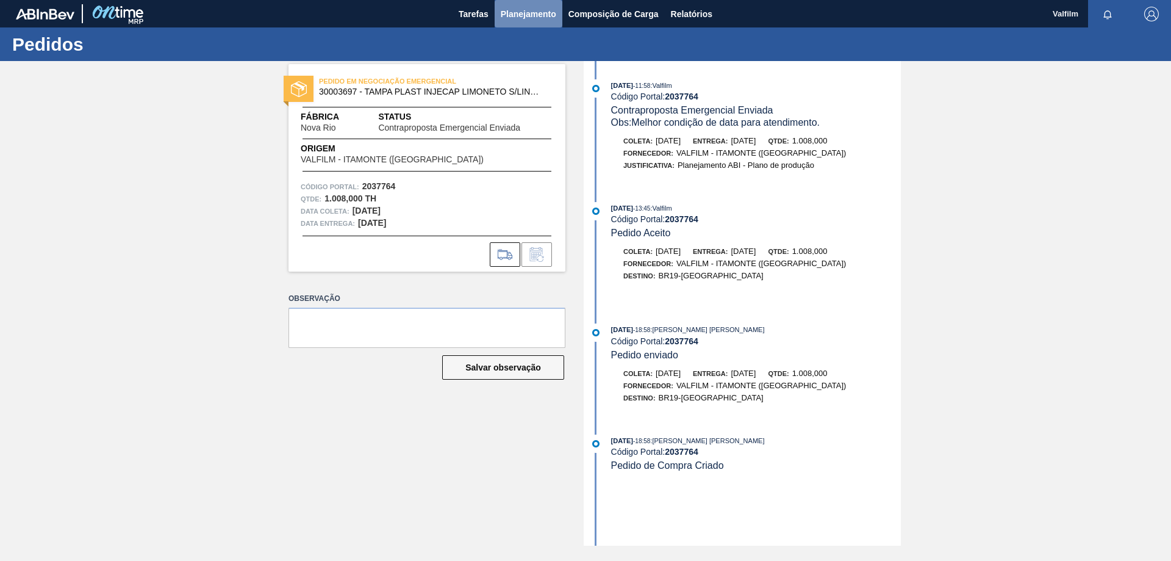
click at [528, 15] on span "Planejamento" at bounding box center [529, 14] width 56 height 15
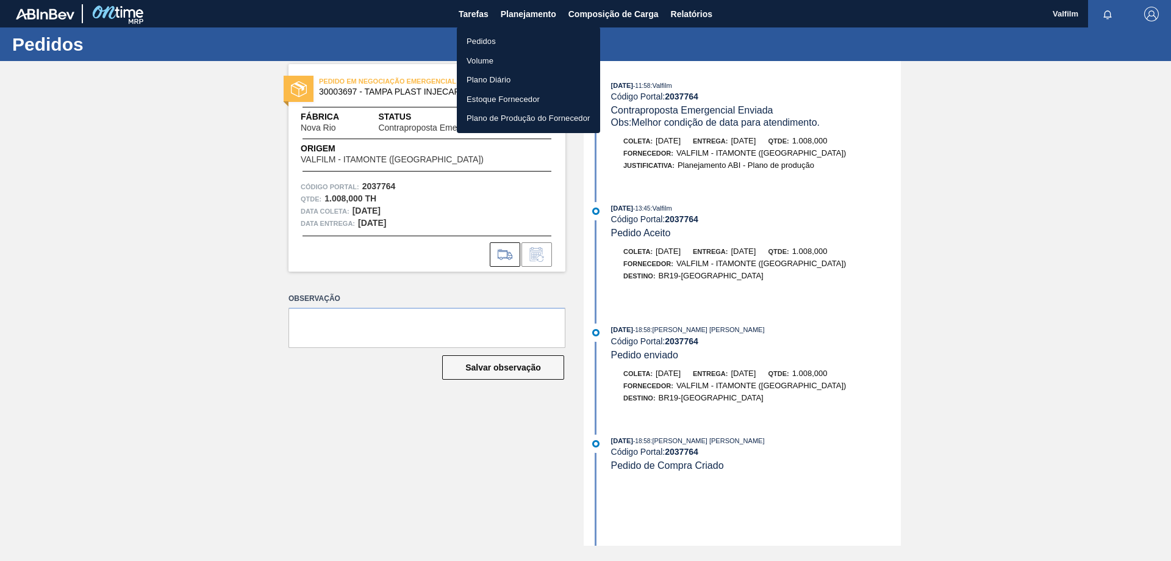
click at [501, 36] on li "Pedidos" at bounding box center [528, 42] width 143 height 20
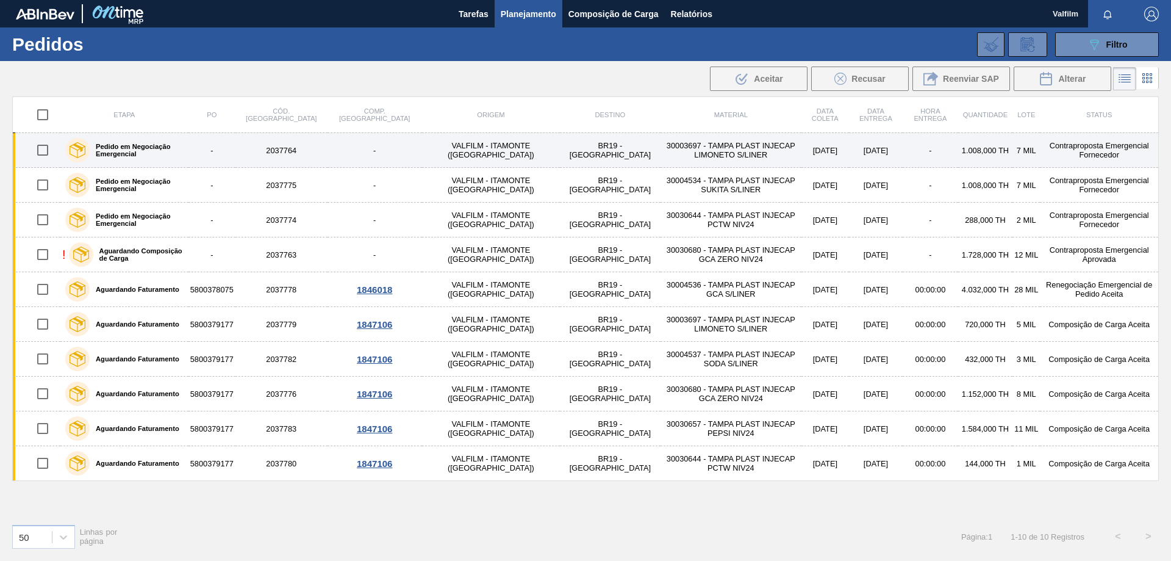
click at [1102, 151] on td "Contraproposta Emergencial Fornecedor" at bounding box center [1099, 150] width 118 height 35
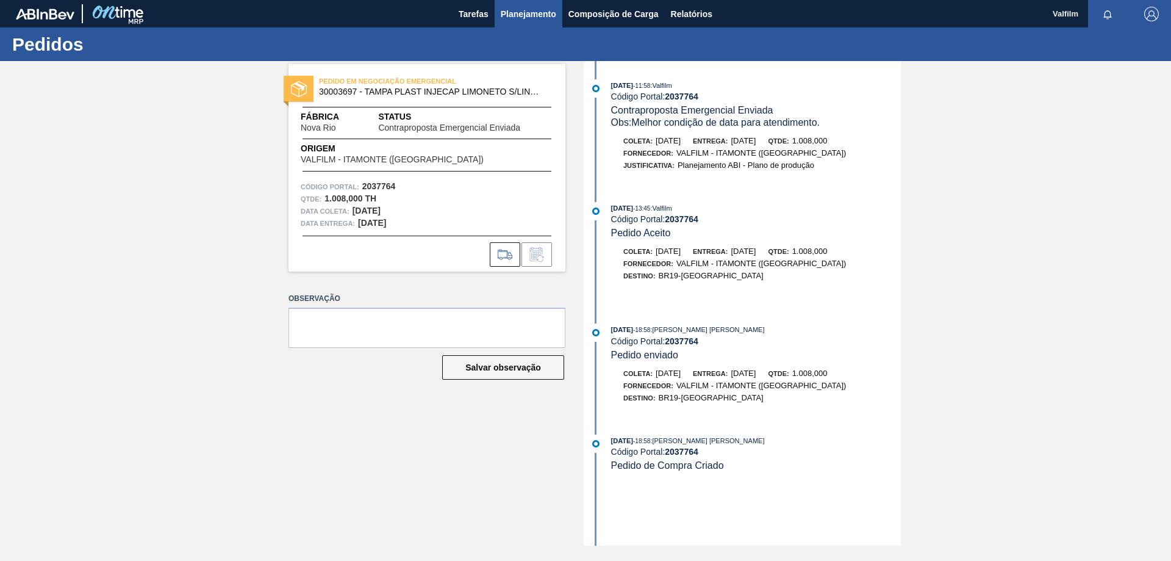
click at [512, 9] on span "Planejamento" at bounding box center [529, 14] width 56 height 15
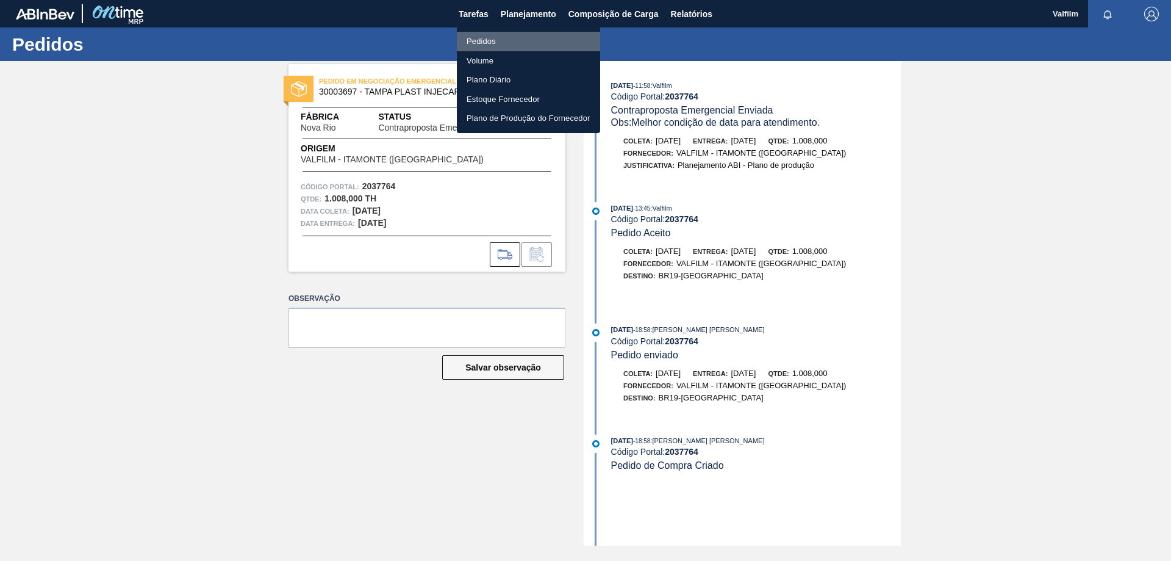
click at [490, 35] on li "Pedidos" at bounding box center [528, 42] width 143 height 20
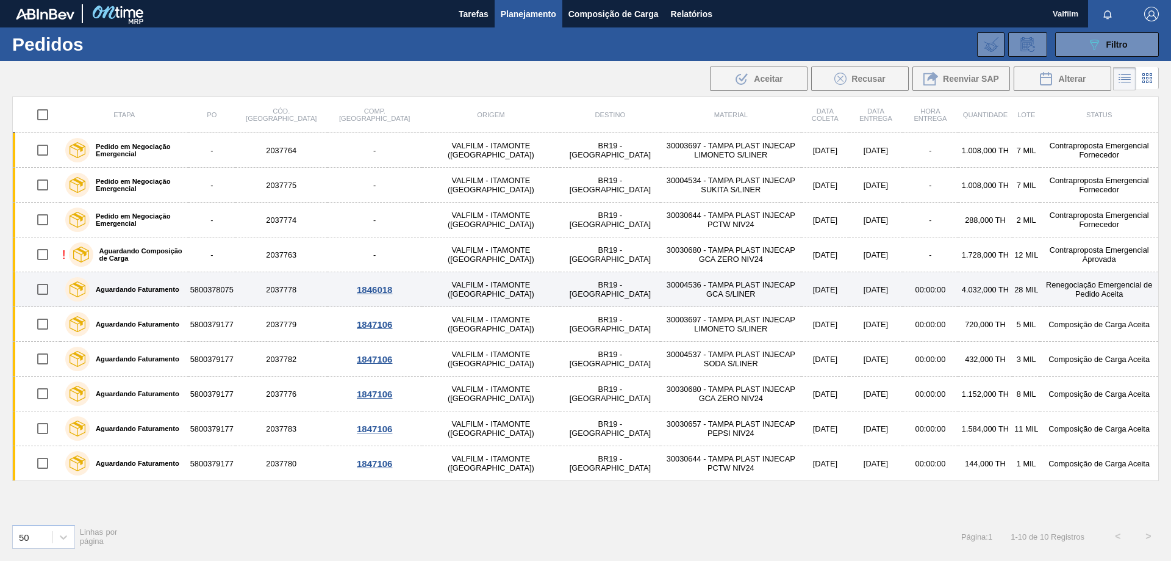
click at [1096, 287] on td "Renegociação Emergencial de Pedido Aceita" at bounding box center [1099, 289] width 118 height 35
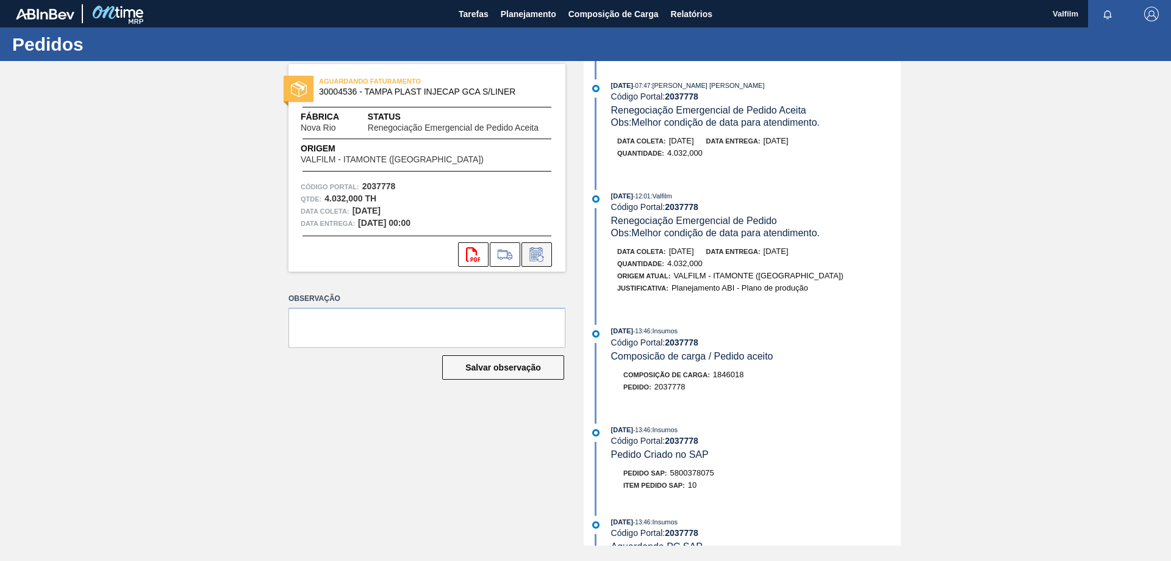
click at [542, 254] on icon at bounding box center [537, 254] width 20 height 15
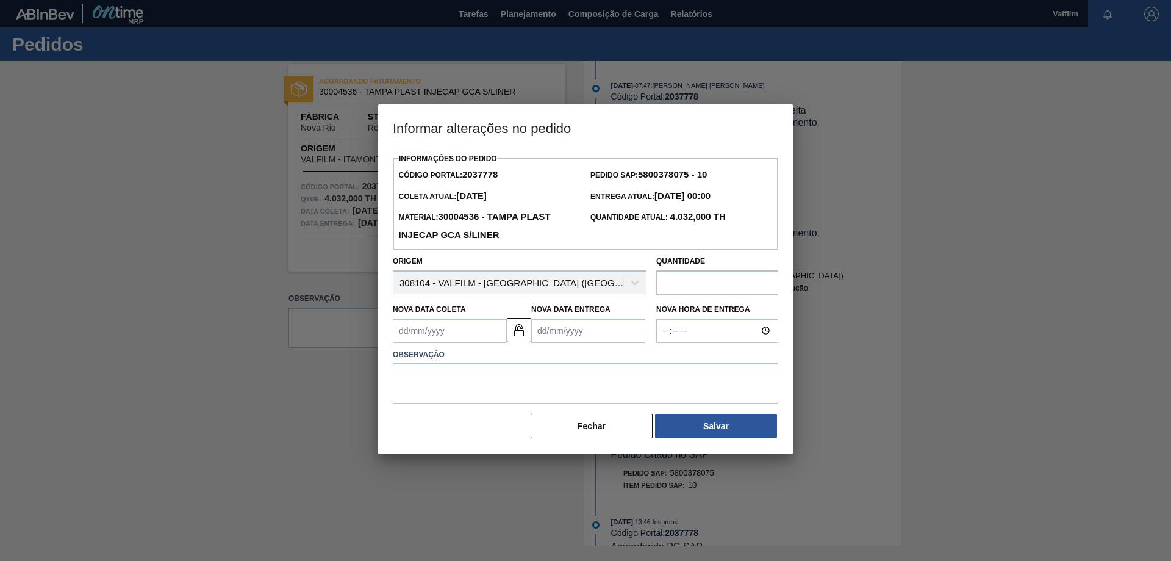
click at [447, 332] on Coleta2037778 "Nova Data Coleta" at bounding box center [450, 330] width 114 height 24
click at [488, 421] on div "9" at bounding box center [486, 419] width 16 height 16
type Coleta2037778 "[DATE]"
click at [572, 333] on Entrega2037778 "Nova Data Entrega" at bounding box center [588, 330] width 114 height 24
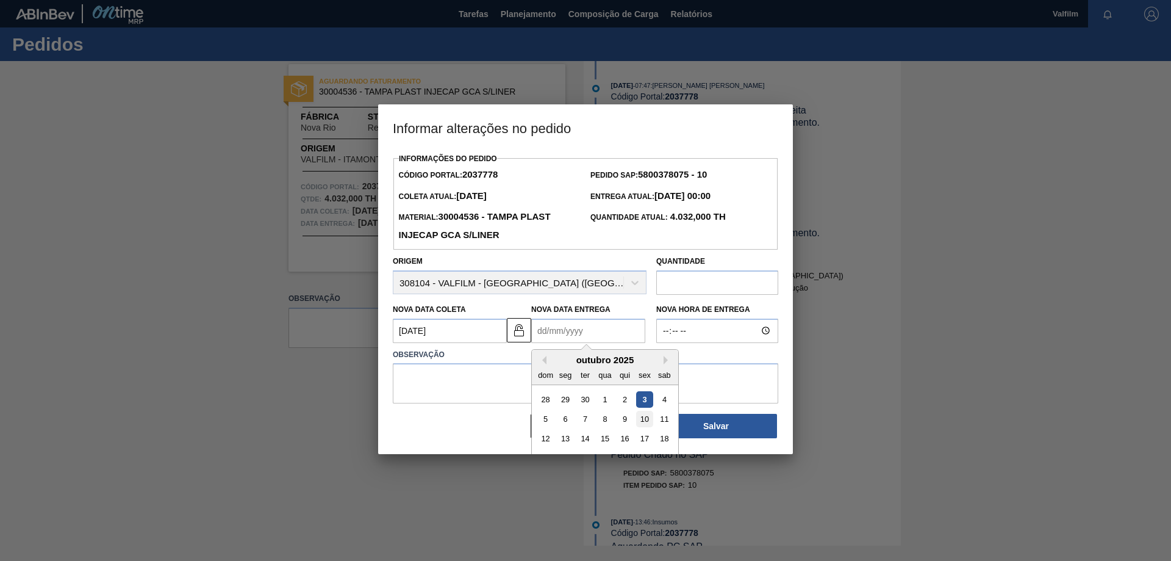
click at [641, 420] on div "10" at bounding box center [644, 419] width 16 height 16
type Entrega2037778 "[DATE]"
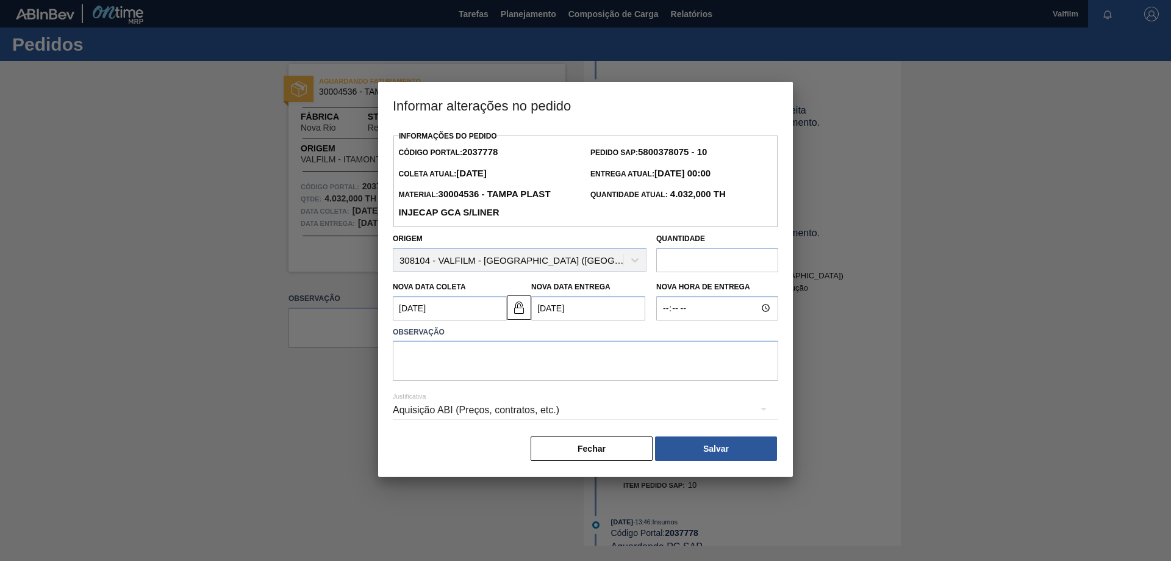
click at [588, 409] on div "Aquisição ABI (Preços, contratos, etc.)" at bounding box center [586, 410] width 386 height 34
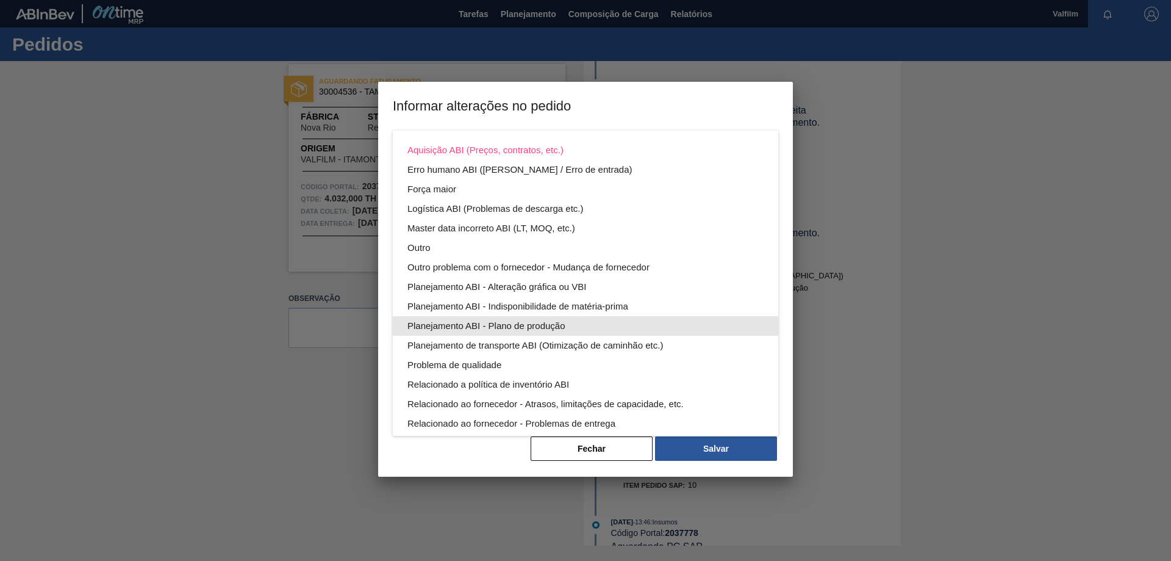
click at [513, 326] on div "Planejamento ABI - Plano de produção" at bounding box center [585, 326] width 356 height 20
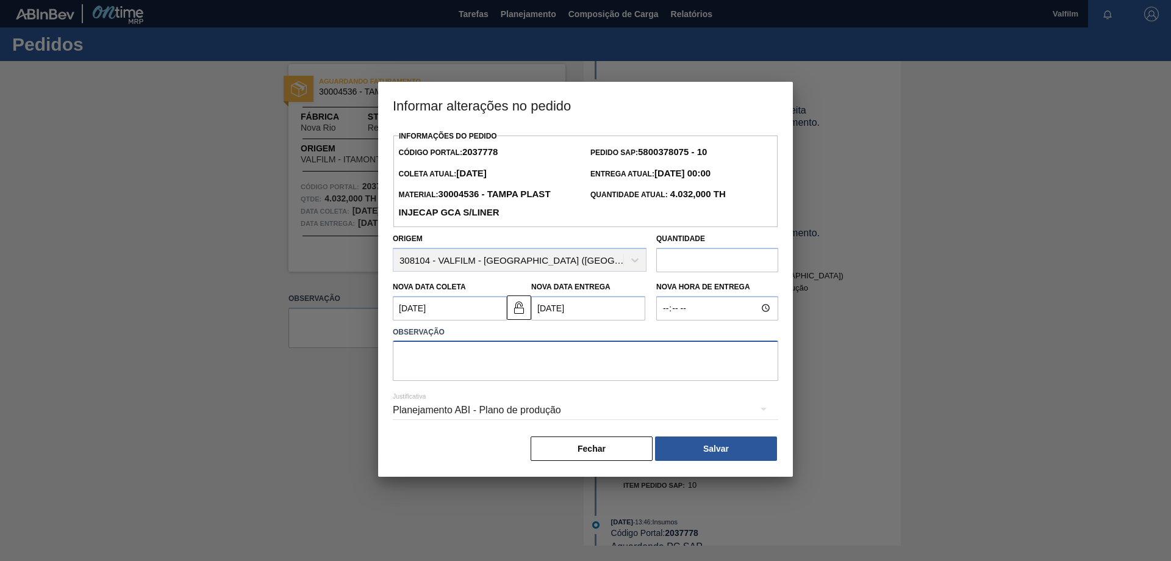
click at [509, 355] on textarea at bounding box center [586, 360] width 386 height 40
type textarea "A"
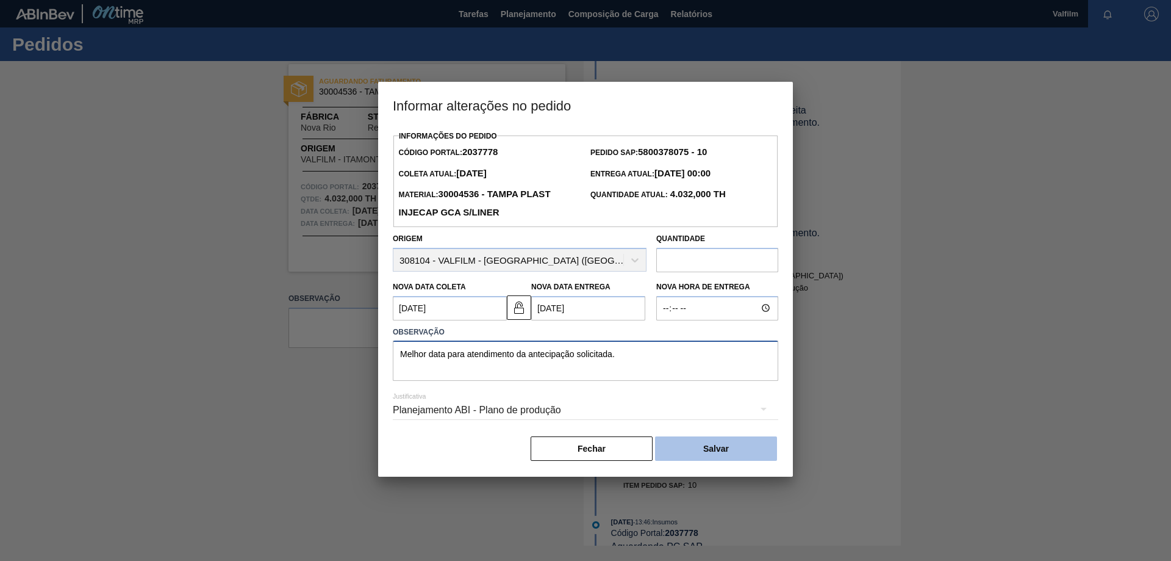
type textarea "Melhor data para atendimento da antecipação solicitada."
click at [734, 446] on button "Salvar" at bounding box center [716, 448] width 122 height 24
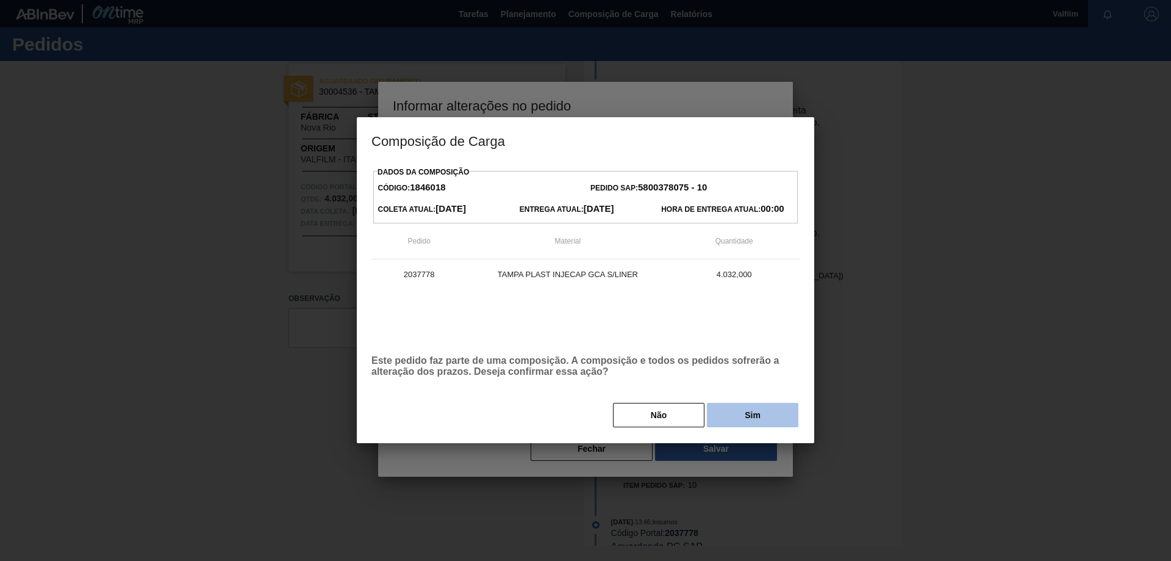
click at [742, 419] on button "Sim" at bounding box center [753, 415] width 92 height 24
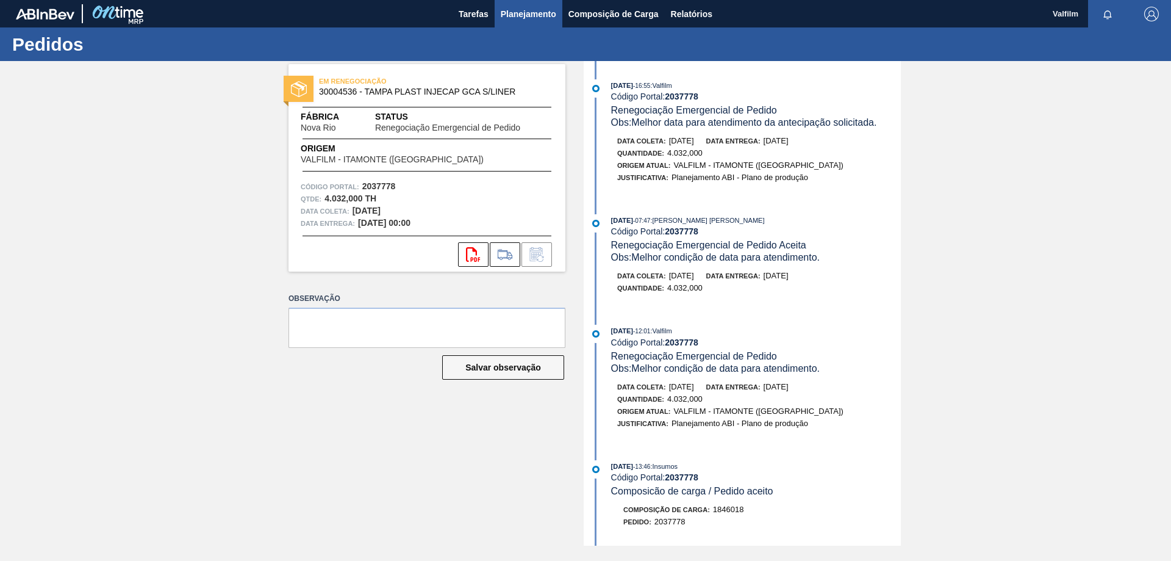
click at [520, 17] on span "Planejamento" at bounding box center [529, 14] width 56 height 15
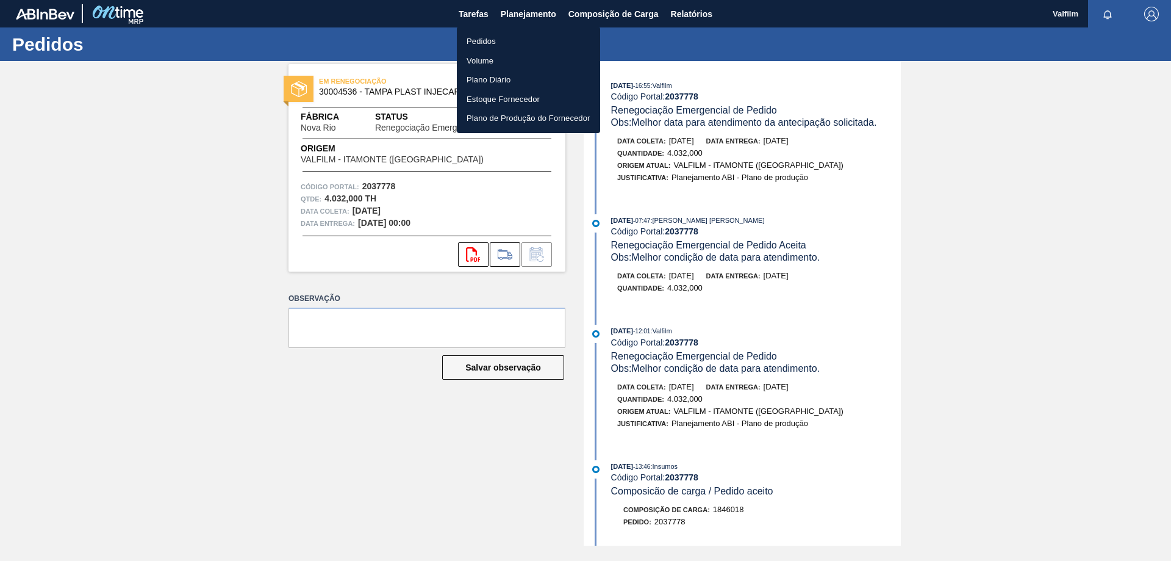
click at [474, 37] on li "Pedidos" at bounding box center [528, 42] width 143 height 20
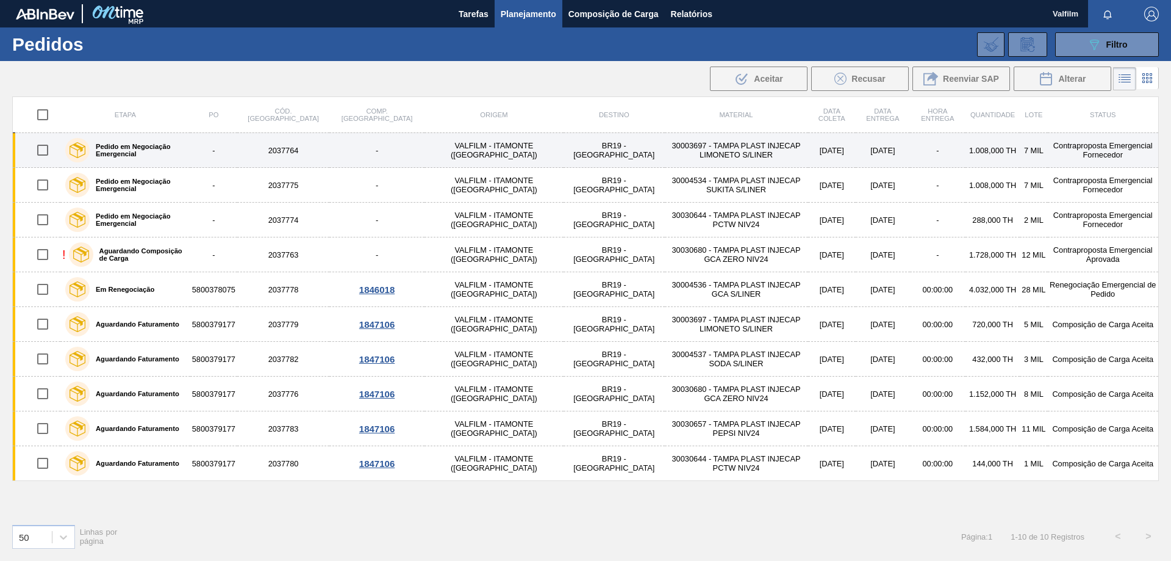
click at [910, 148] on td "-" at bounding box center [938, 150] width 56 height 35
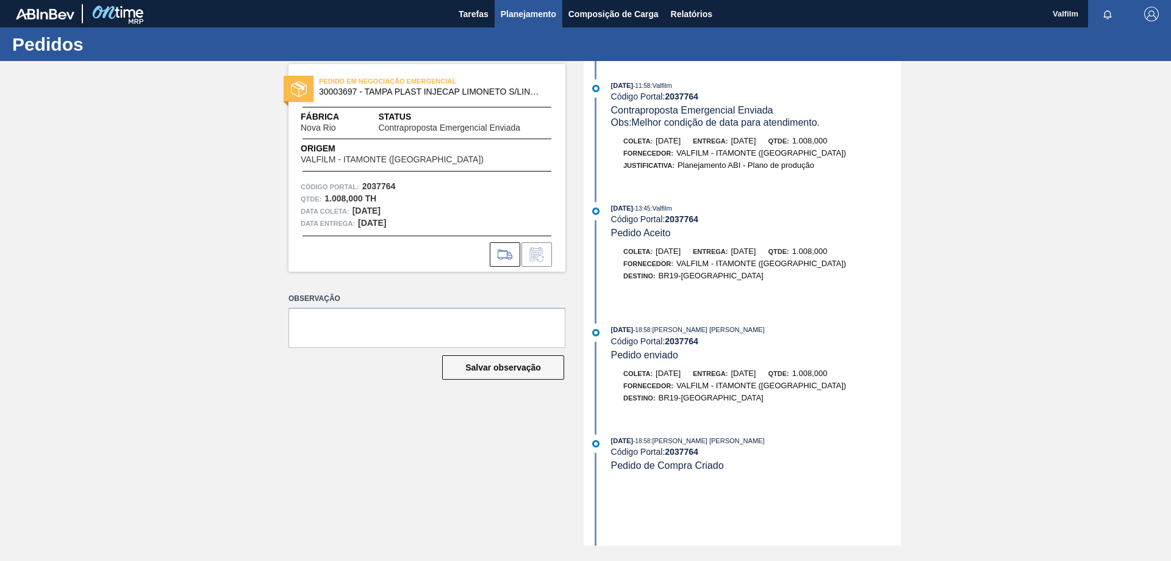
click at [515, 18] on span "Planejamento" at bounding box center [529, 14] width 56 height 15
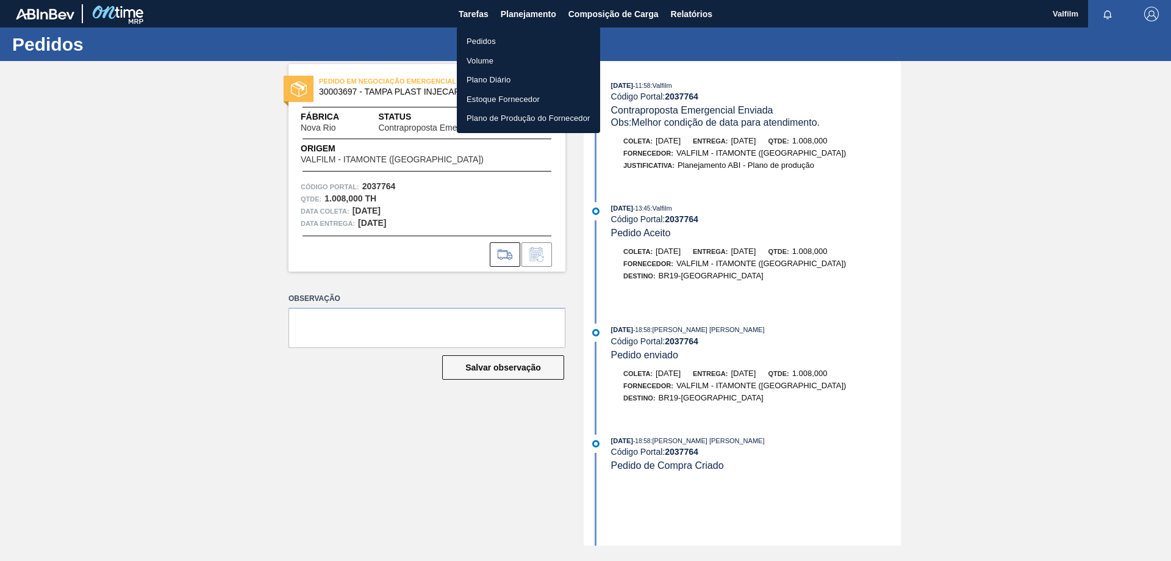
click at [493, 41] on li "Pedidos" at bounding box center [528, 42] width 143 height 20
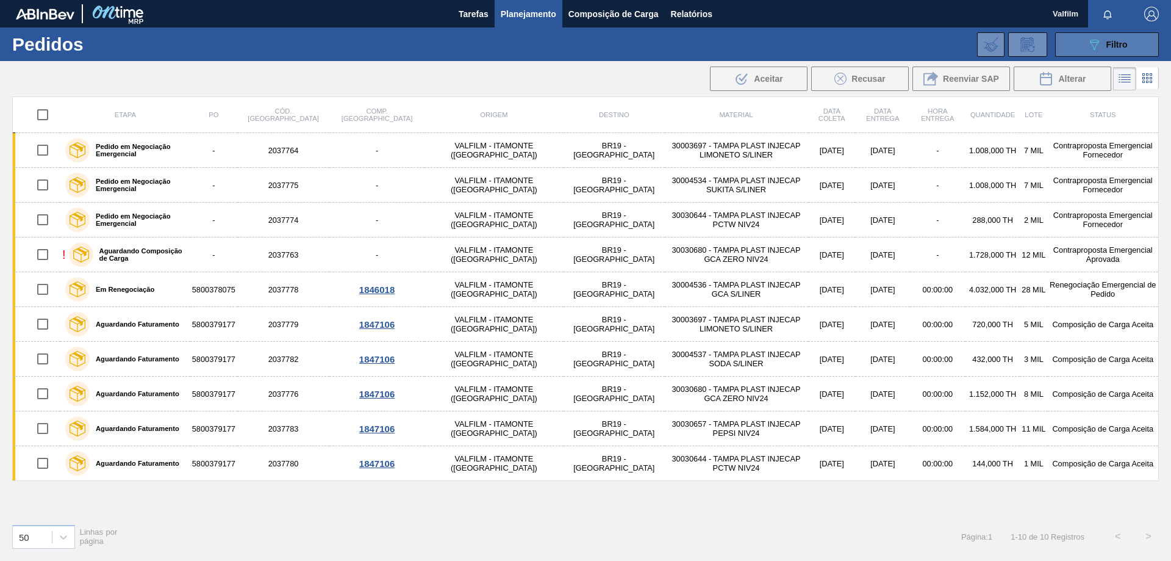
click at [1092, 44] on icon at bounding box center [1094, 45] width 9 height 10
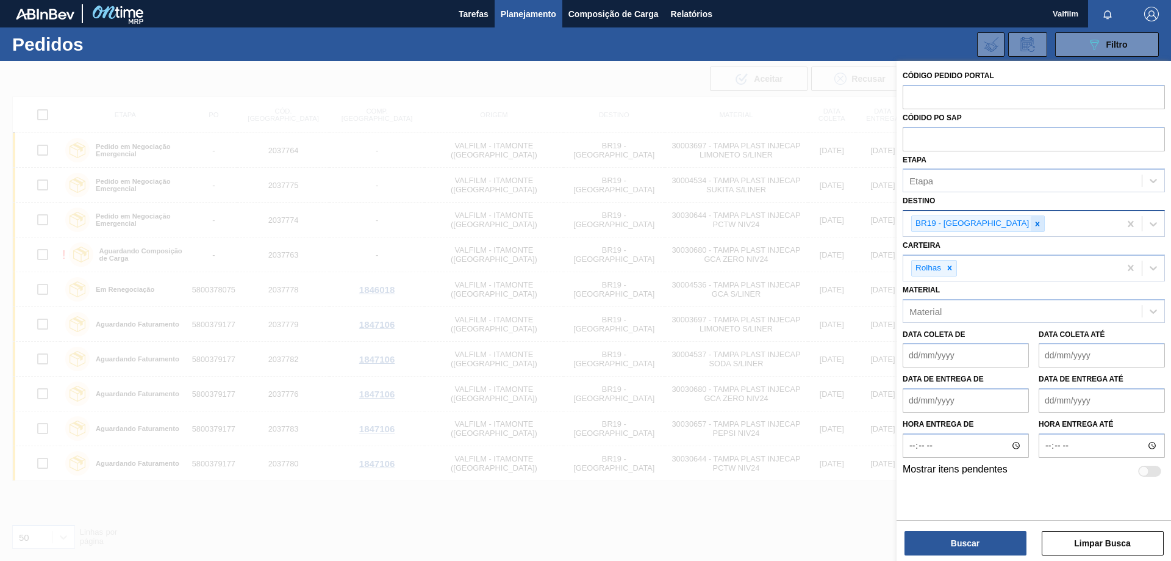
click at [1031, 229] on div at bounding box center [1037, 223] width 13 height 15
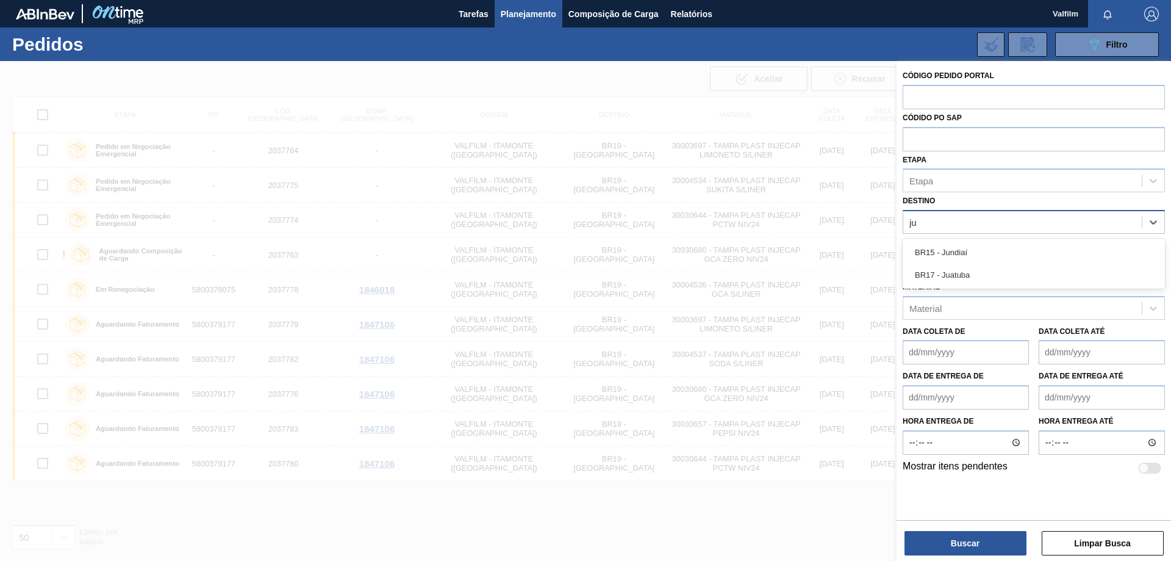
type input "jun"
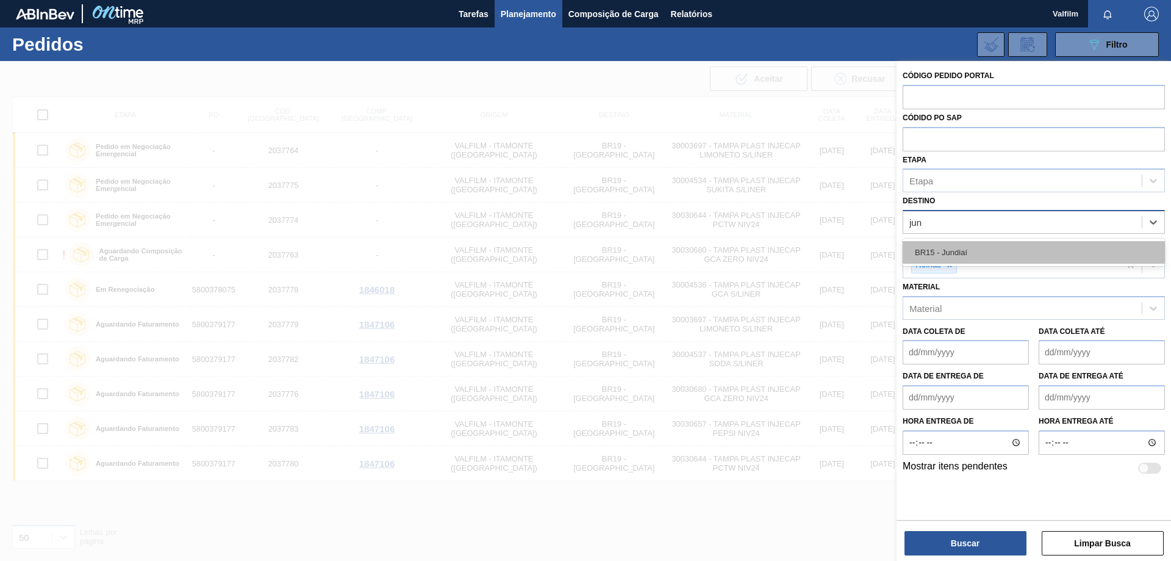
click at [986, 259] on div "BR15 - Jundiaí" at bounding box center [1034, 252] width 262 height 23
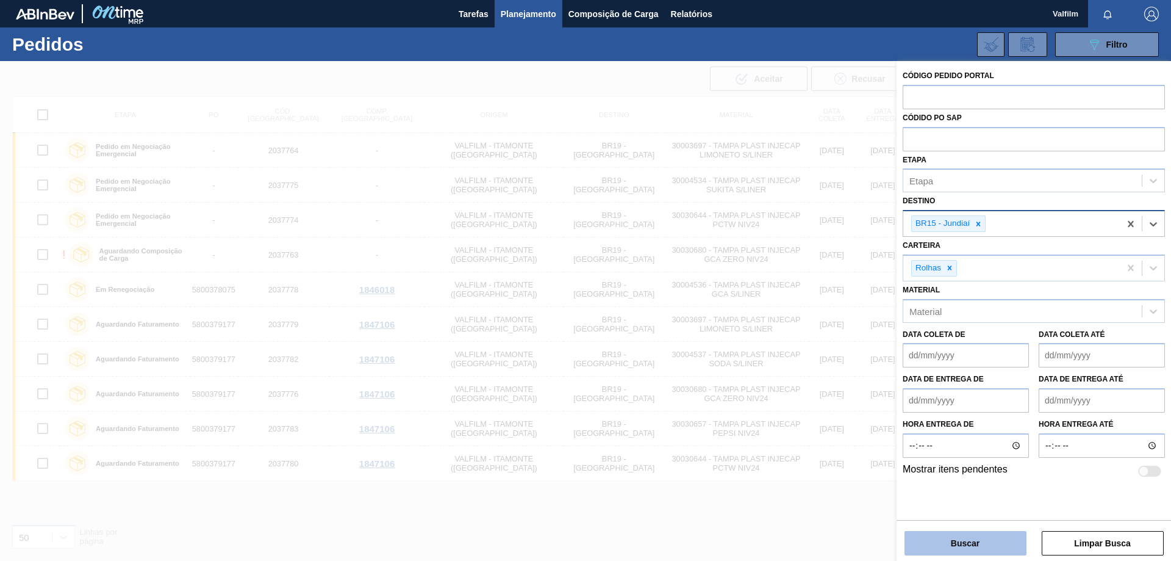
click at [1002, 540] on button "Buscar" at bounding box center [966, 543] width 122 height 24
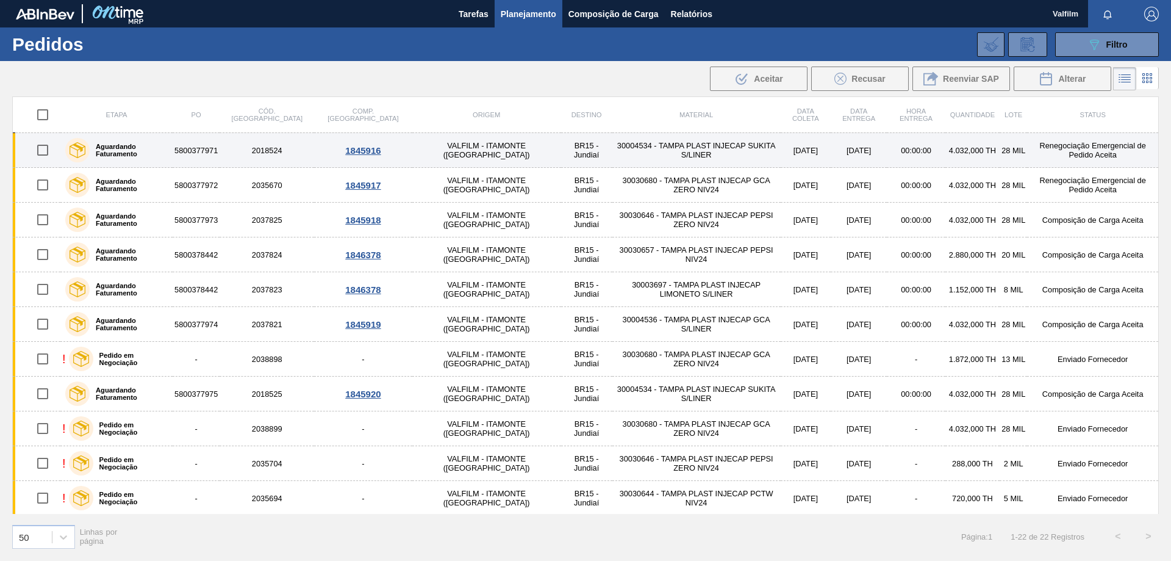
click at [887, 151] on td "00:00:00" at bounding box center [916, 150] width 58 height 35
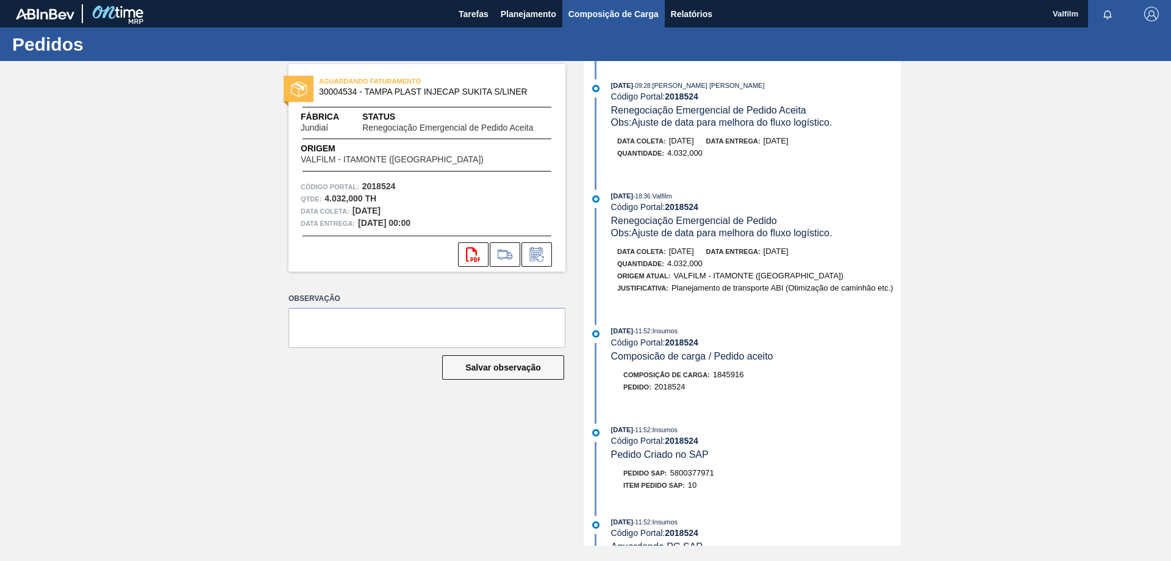
click at [601, 15] on span "Composição de Carga" at bounding box center [614, 14] width 90 height 15
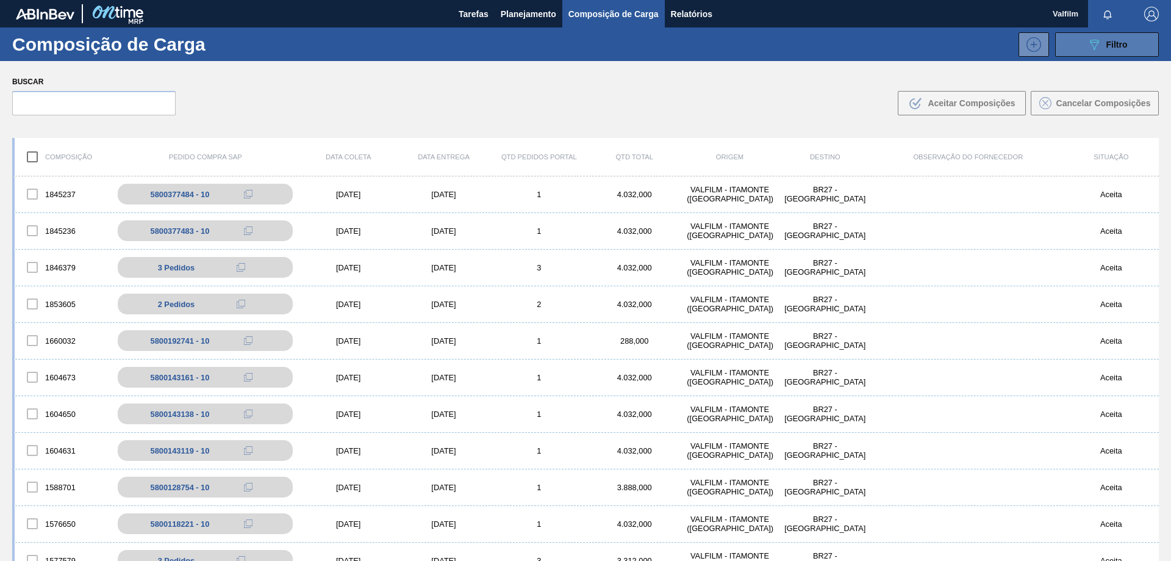
click at [1091, 38] on icon "089F7B8B-B2A5-4AFE-B5C0-19BA573D28AC" at bounding box center [1094, 44] width 15 height 15
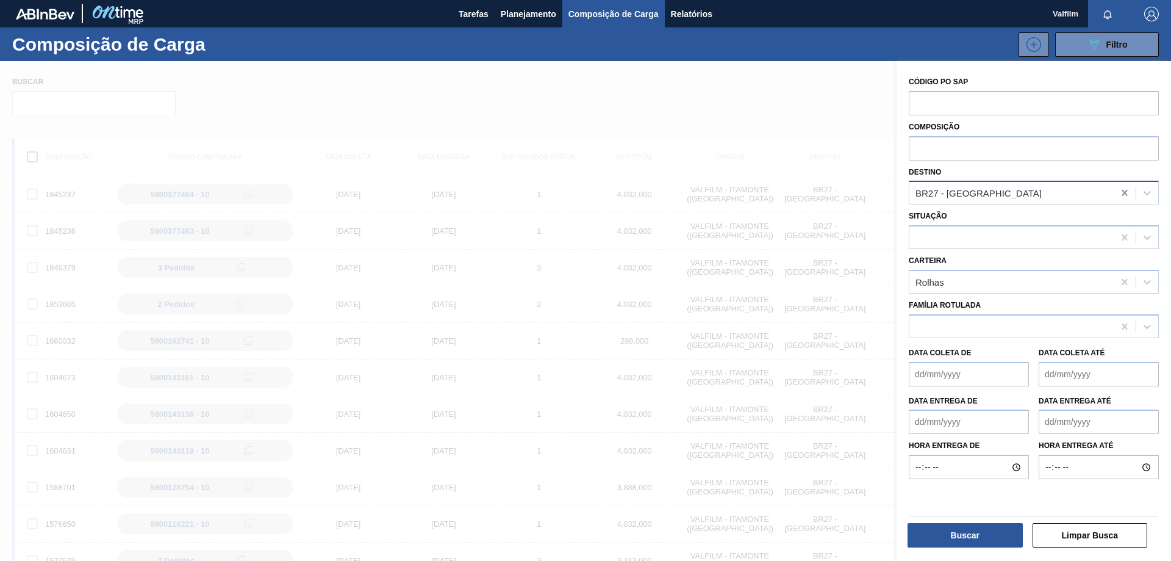
click at [1124, 195] on icon at bounding box center [1124, 193] width 5 height 6
type input "jun"
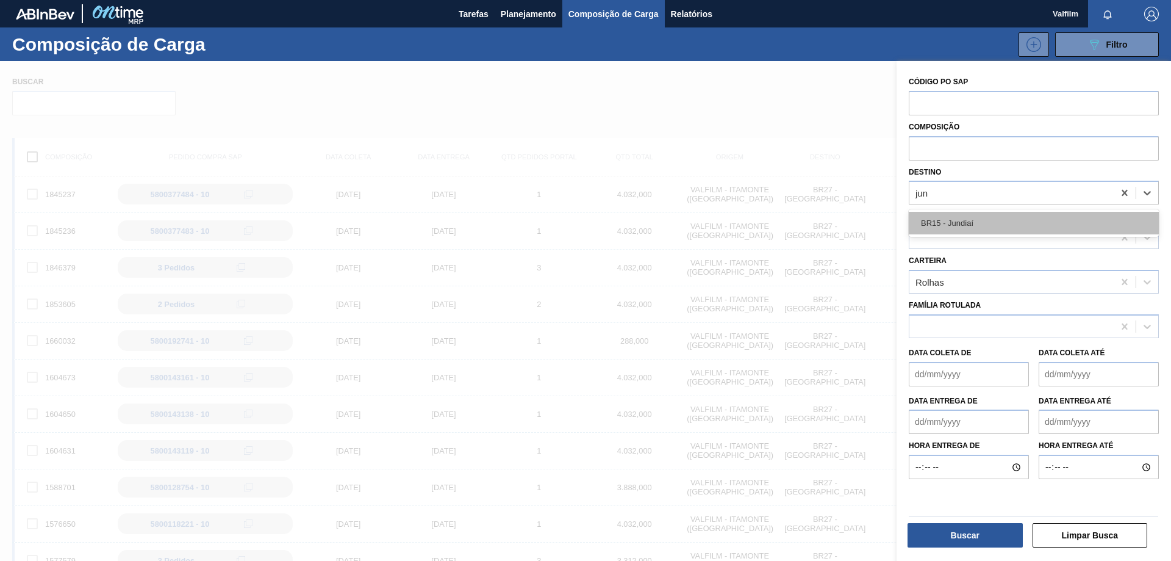
click at [1052, 227] on div "BR15 - Jundiaí" at bounding box center [1034, 223] width 250 height 23
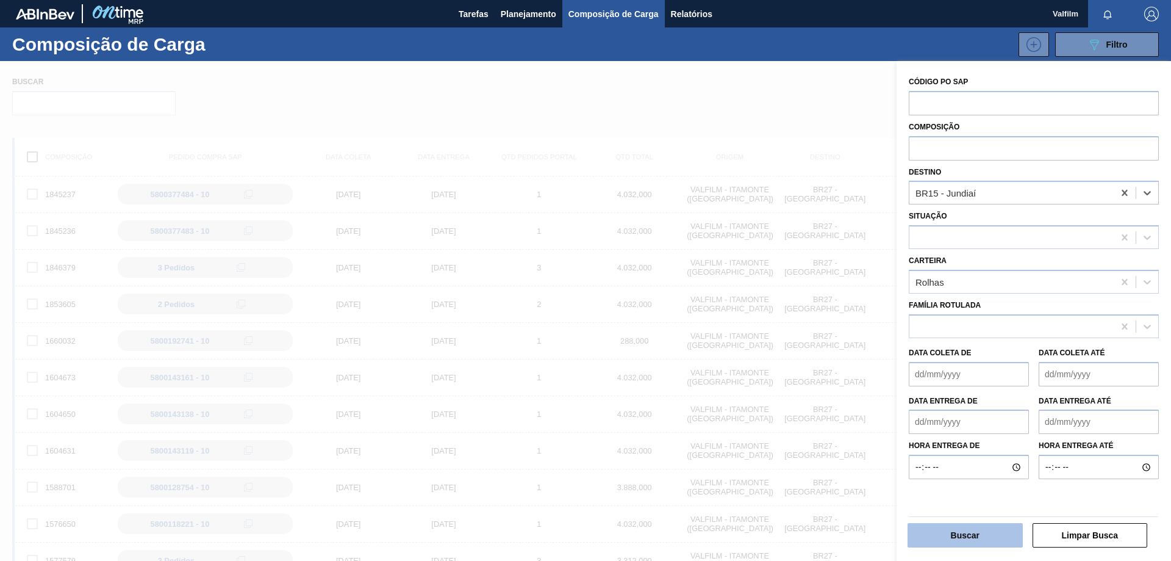
click at [975, 526] on button "Buscar" at bounding box center [965, 535] width 115 height 24
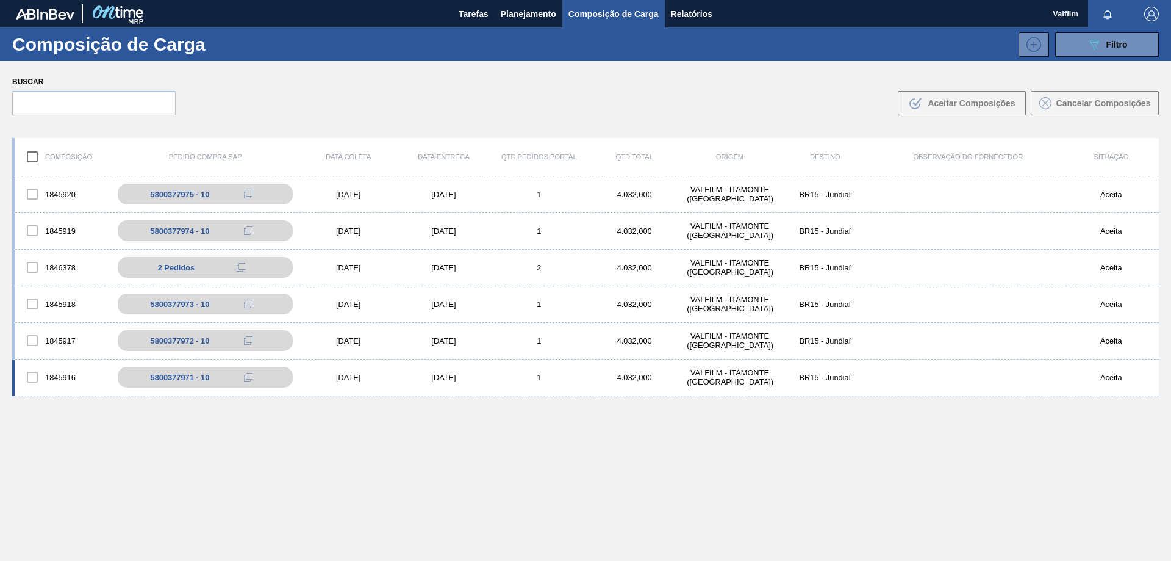
click at [440, 377] on div "[DATE]" at bounding box center [443, 377] width 95 height 9
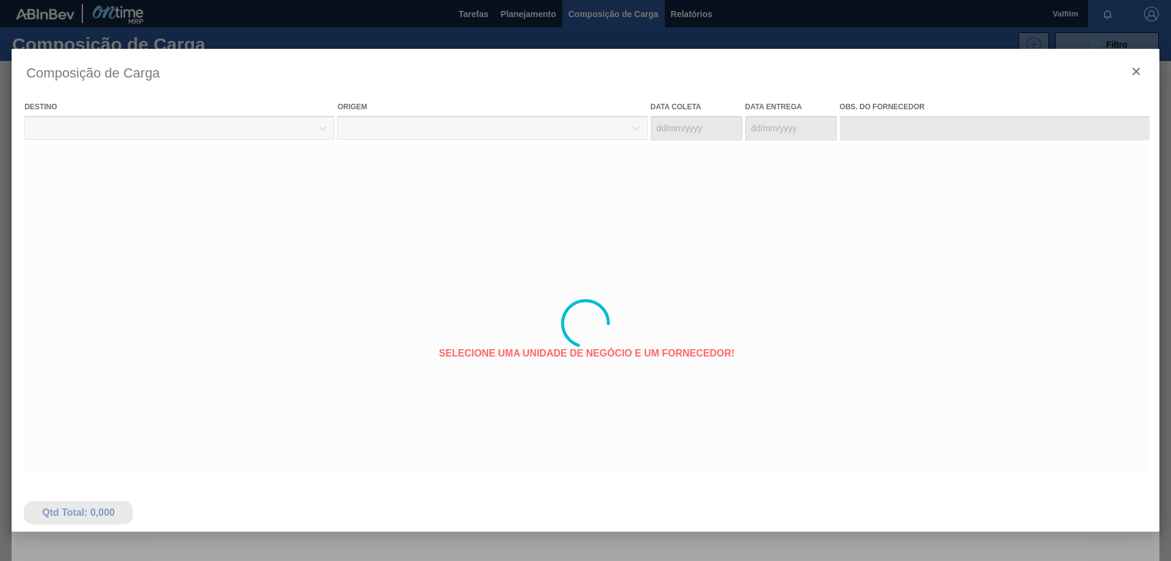
type coleta "[DATE]"
type Entrega "[DATE]"
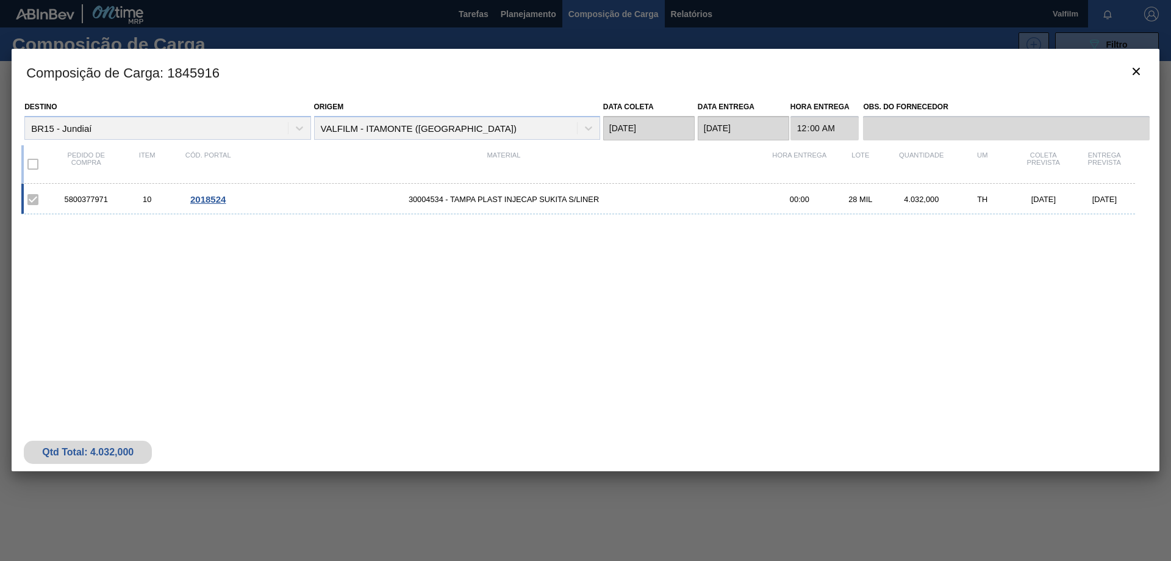
click at [85, 200] on div "5800377971" at bounding box center [86, 199] width 61 height 9
copy div "5800377971"
click at [1143, 71] on icon "botão de ícone" at bounding box center [1136, 71] width 15 height 15
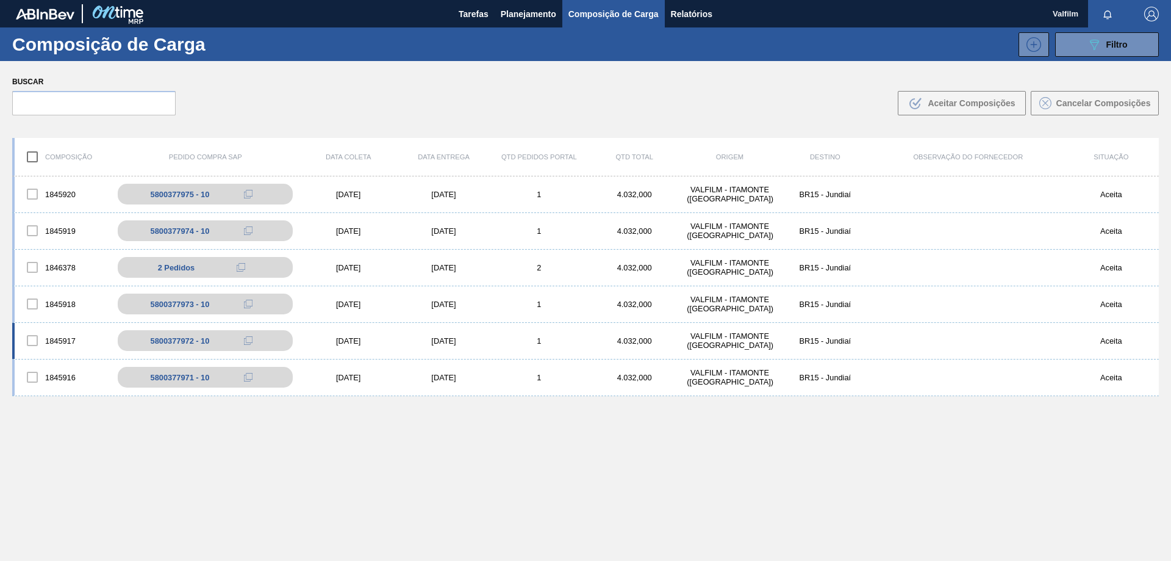
click at [454, 342] on div "[DATE]" at bounding box center [443, 340] width 95 height 9
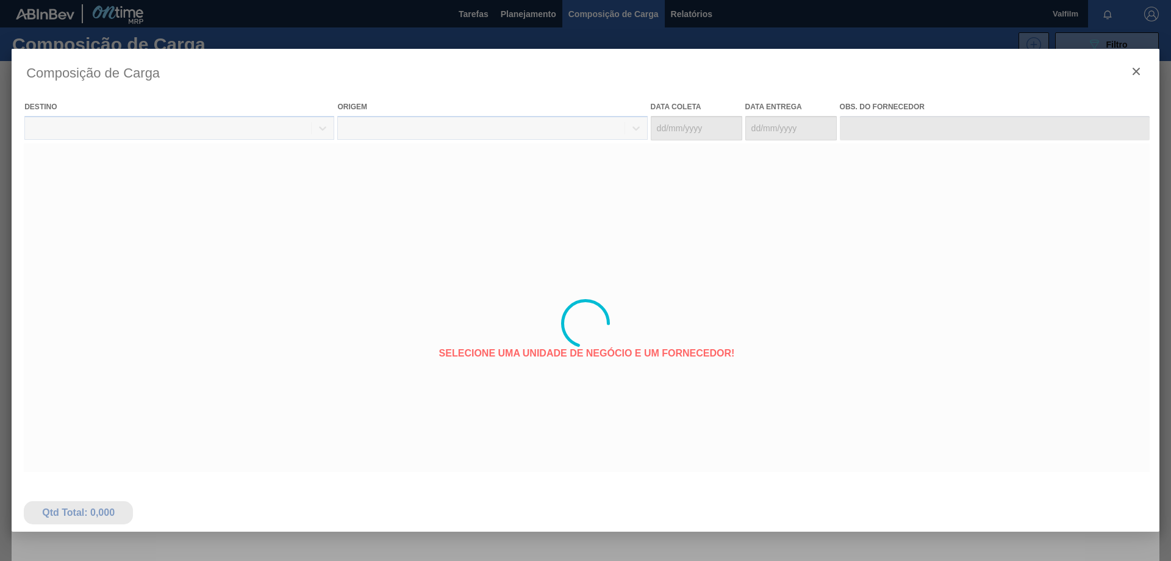
type coleta "[DATE]"
type Entrega "[DATE]"
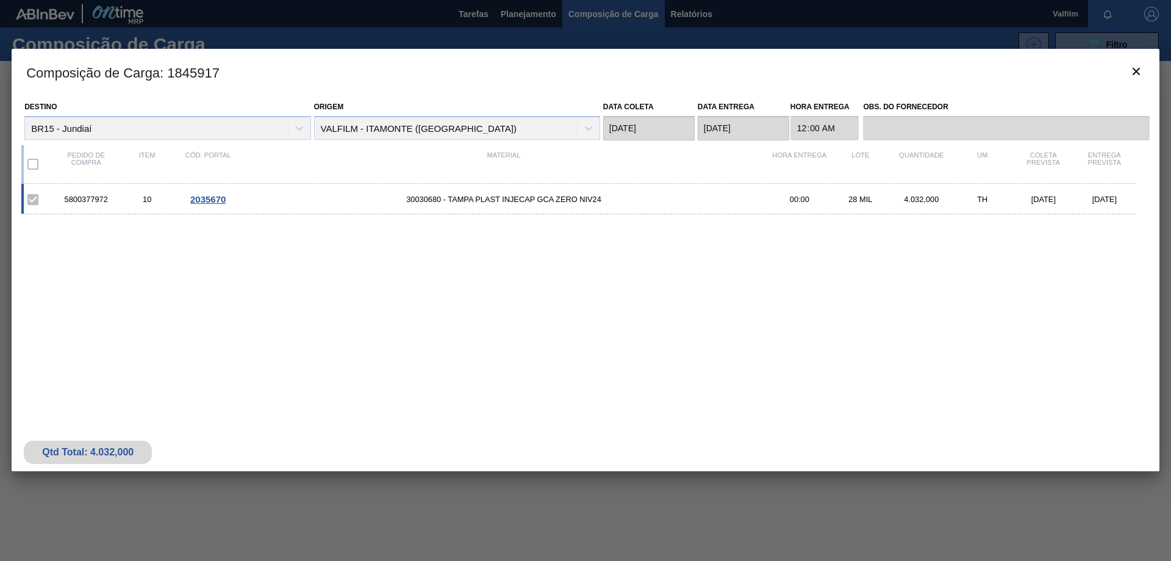
click at [90, 197] on div "5800377972" at bounding box center [86, 199] width 61 height 9
copy div "5800377972"
click at [524, 18] on div at bounding box center [585, 280] width 1171 height 561
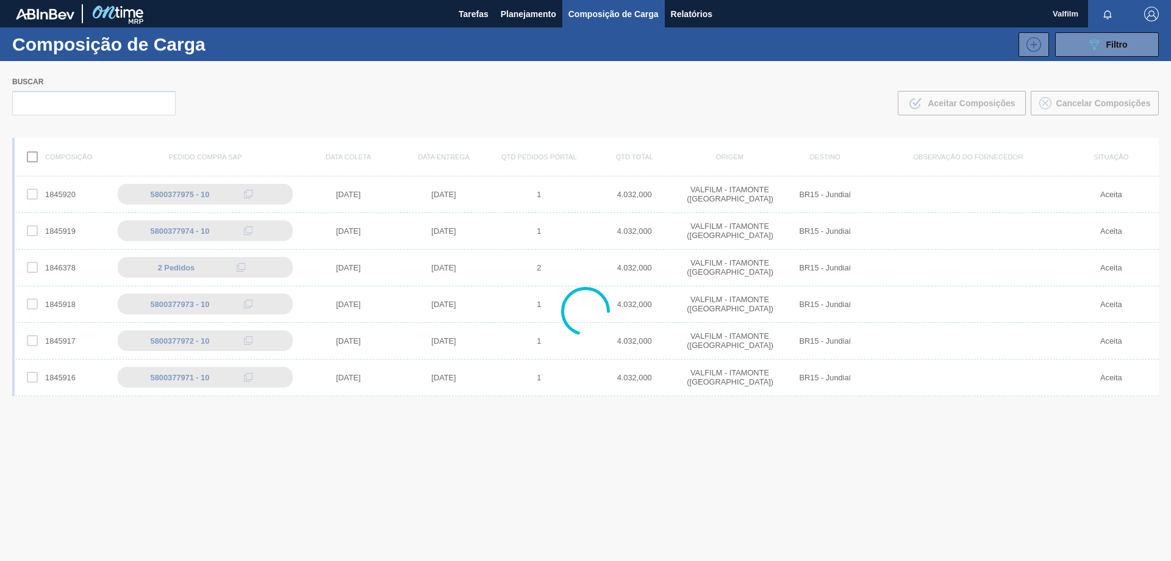
click at [524, 18] on span "Planejamento" at bounding box center [529, 14] width 56 height 15
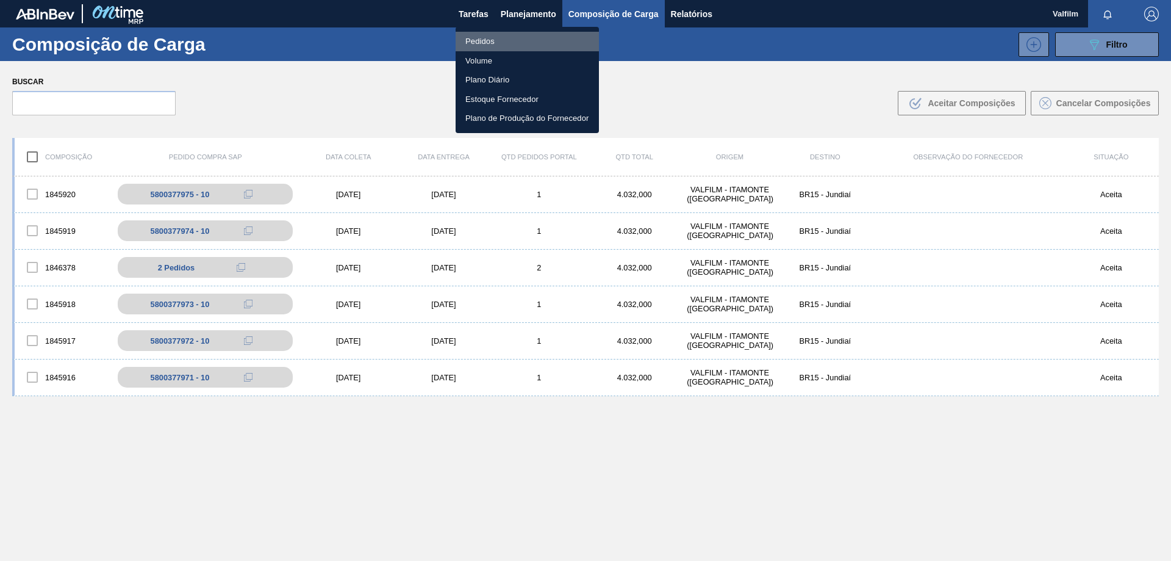
click at [476, 43] on li "Pedidos" at bounding box center [527, 42] width 143 height 20
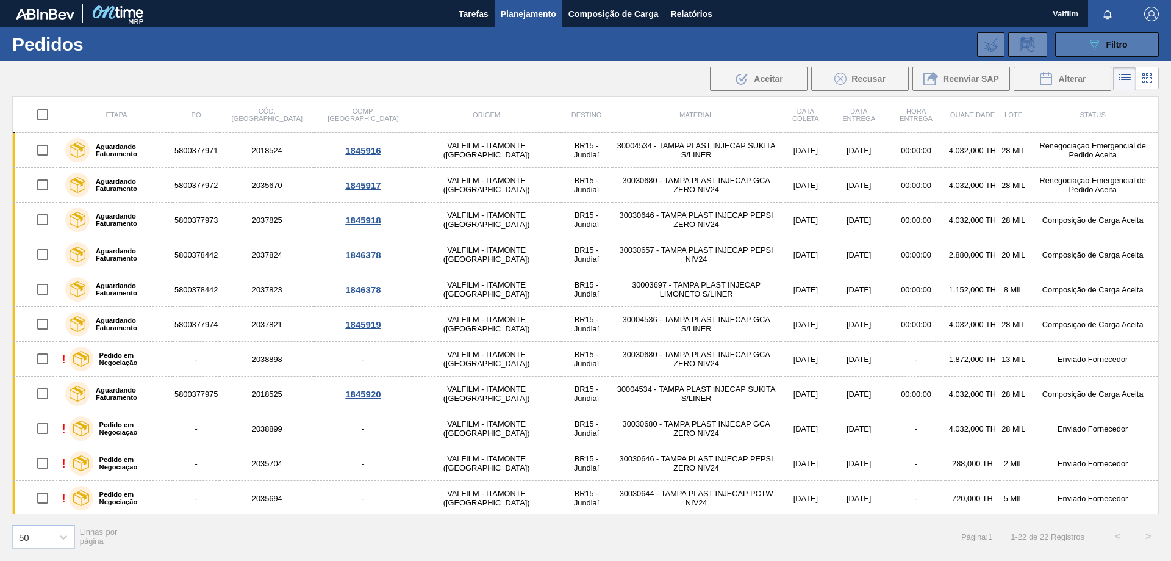
click at [1068, 34] on button "089F7B8B-B2A5-4AFE-B5C0-19BA573D28AC Filtro" at bounding box center [1107, 44] width 104 height 24
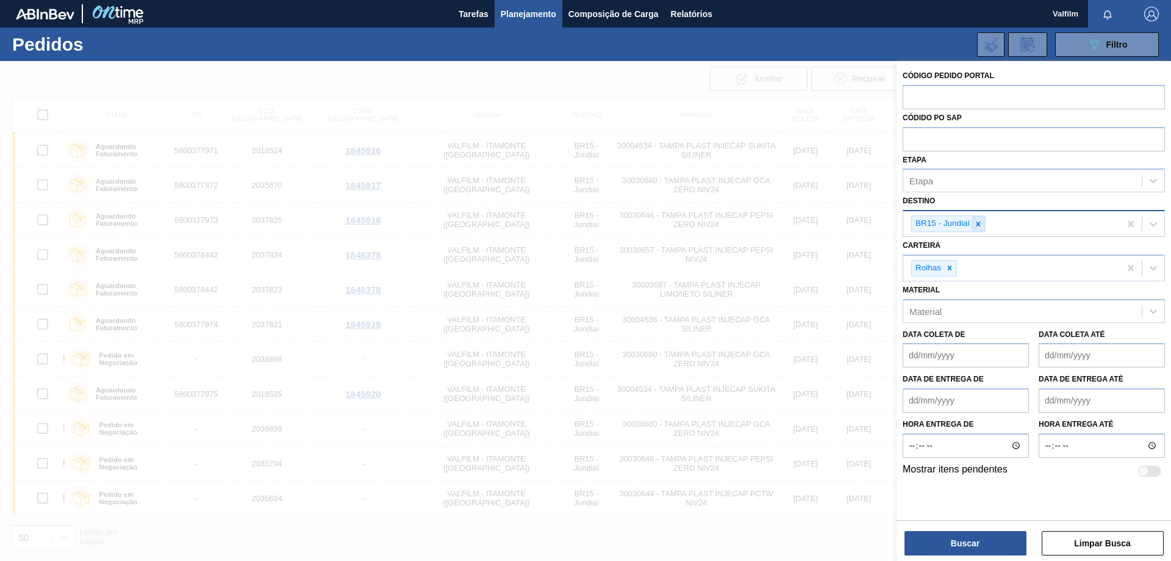
click at [977, 224] on icon at bounding box center [978, 224] width 9 height 9
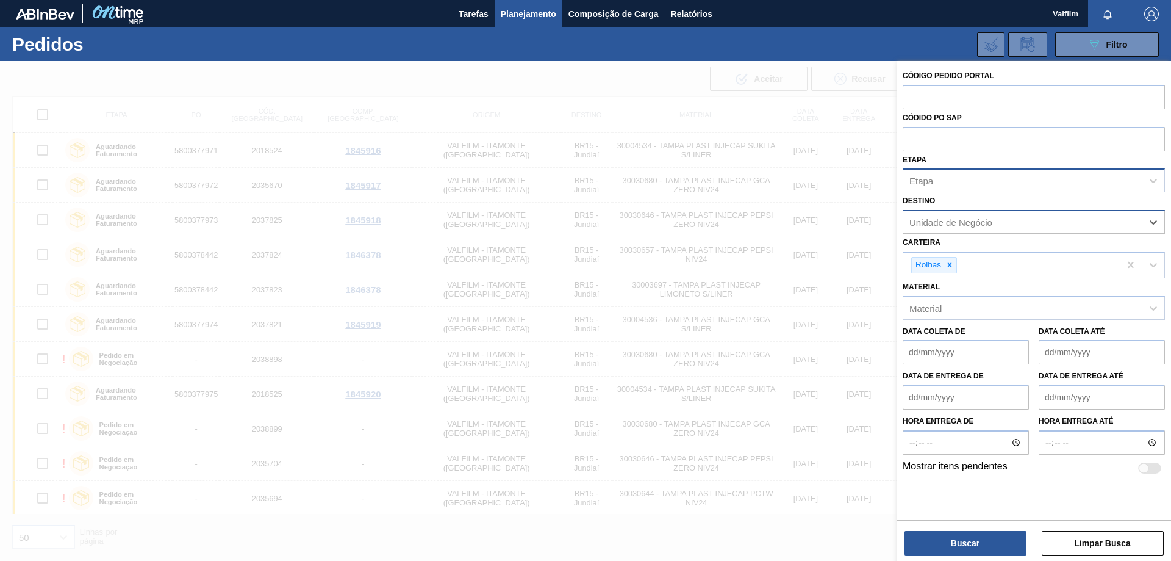
click at [967, 186] on div "Etapa" at bounding box center [1022, 181] width 239 height 18
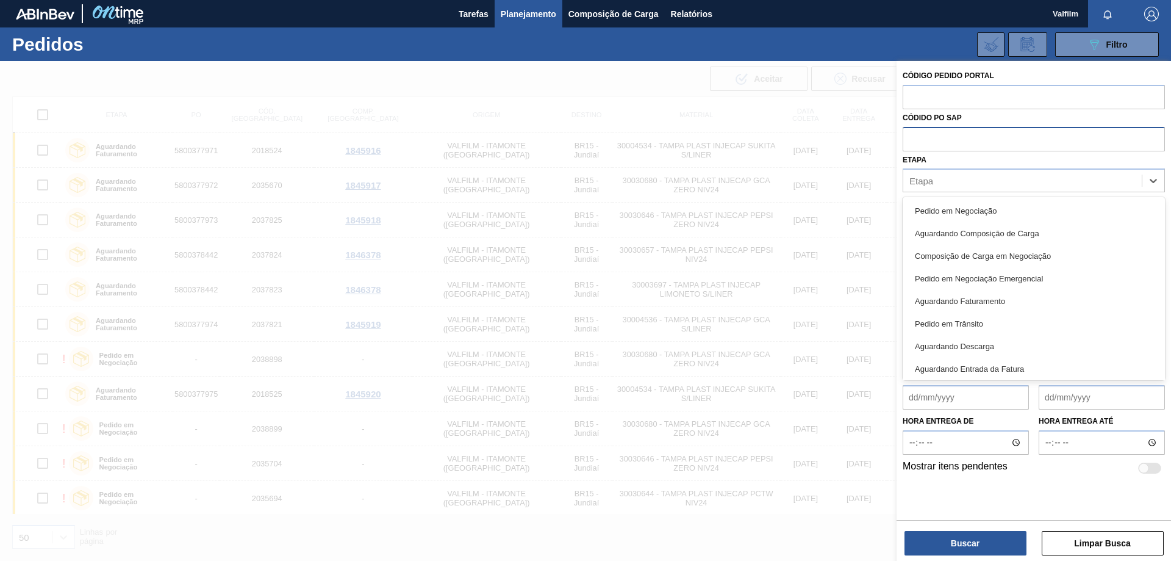
click at [953, 140] on input "text" at bounding box center [1034, 138] width 262 height 23
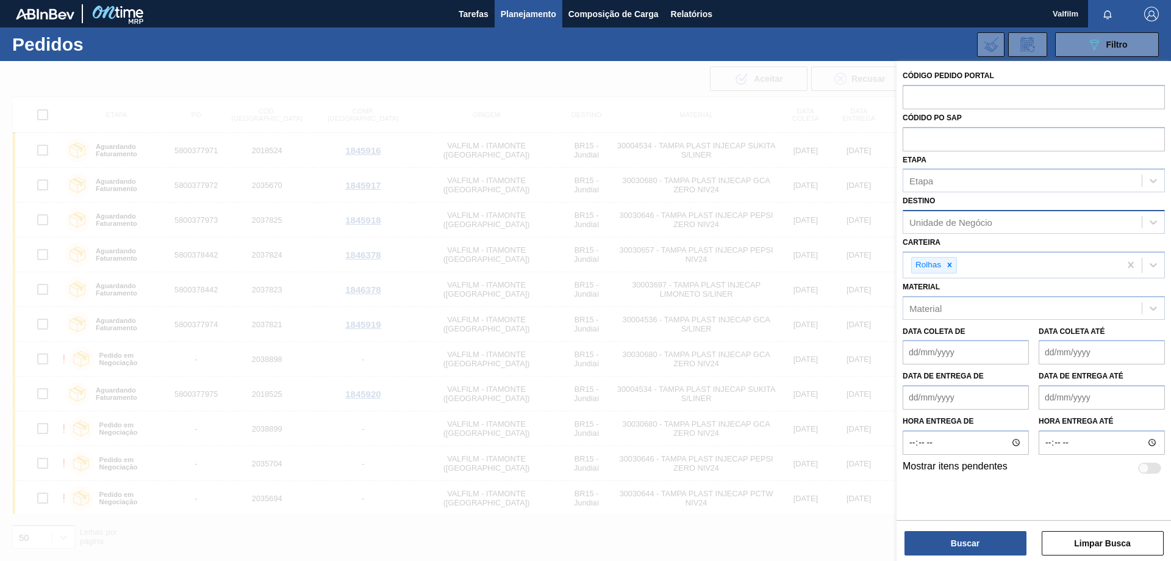
click at [963, 224] on div "Unidade de Negócio" at bounding box center [951, 222] width 83 height 10
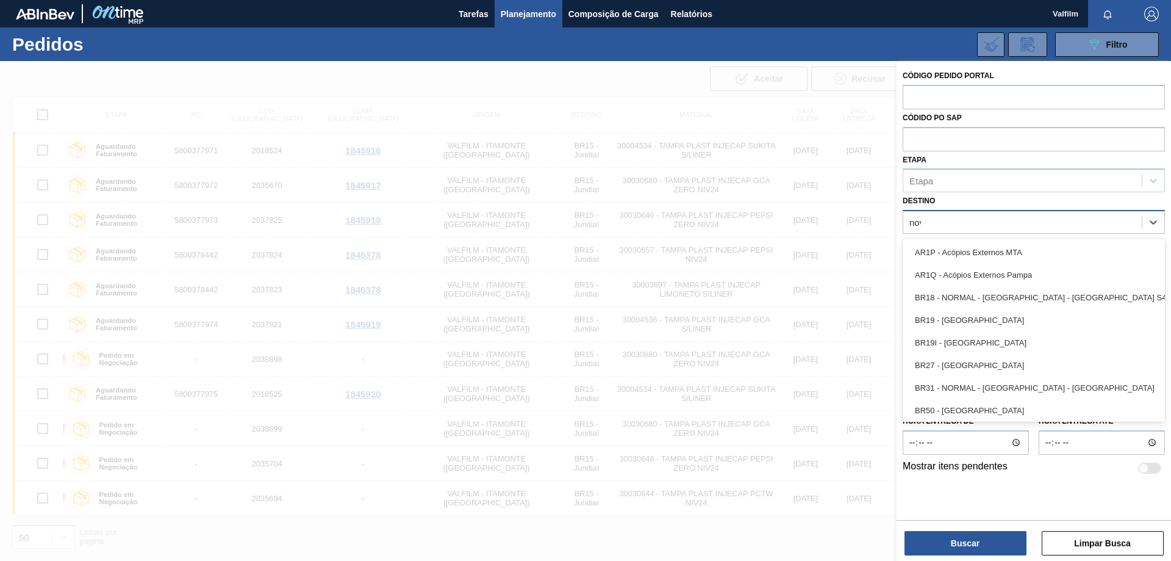
type input "nova"
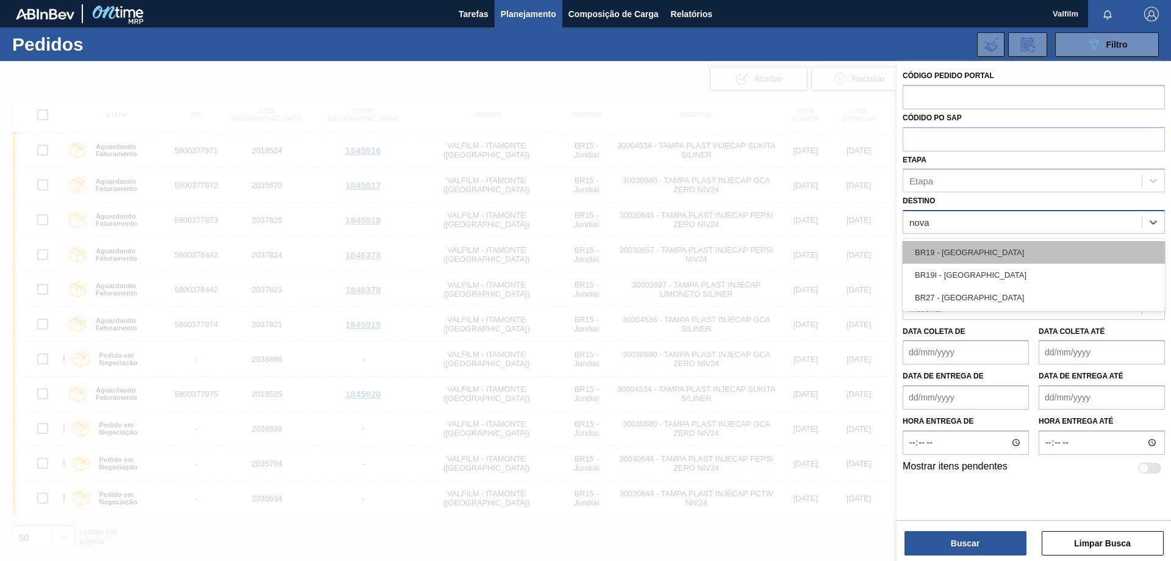
click at [974, 245] on div "BR19 - Nova Rio" at bounding box center [1034, 252] width 262 height 23
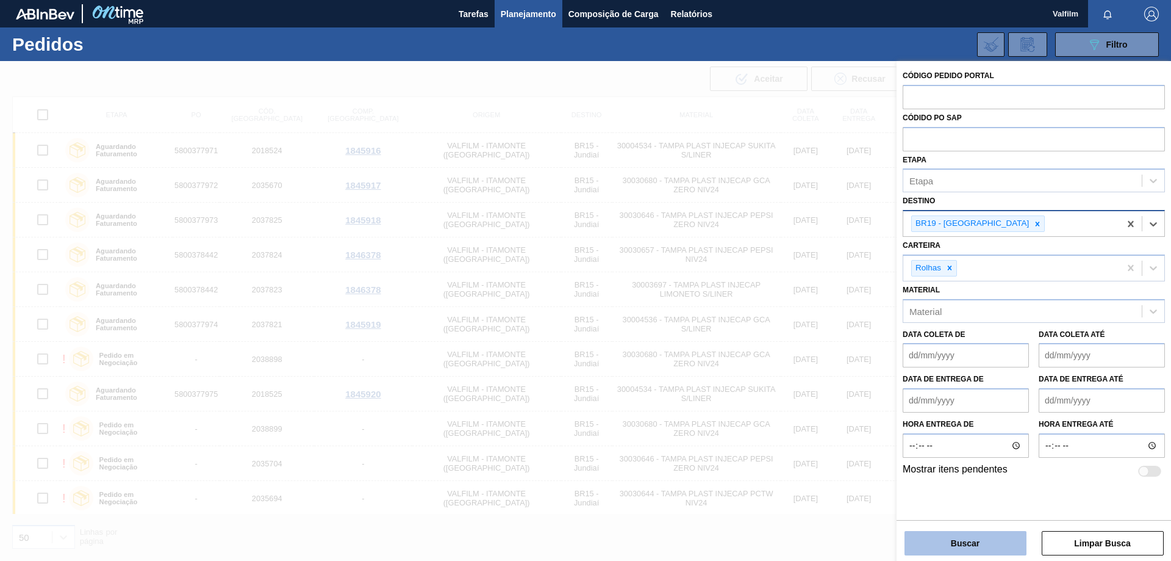
click at [968, 536] on button "Buscar" at bounding box center [966, 543] width 122 height 24
